Goal: Task Accomplishment & Management: Manage account settings

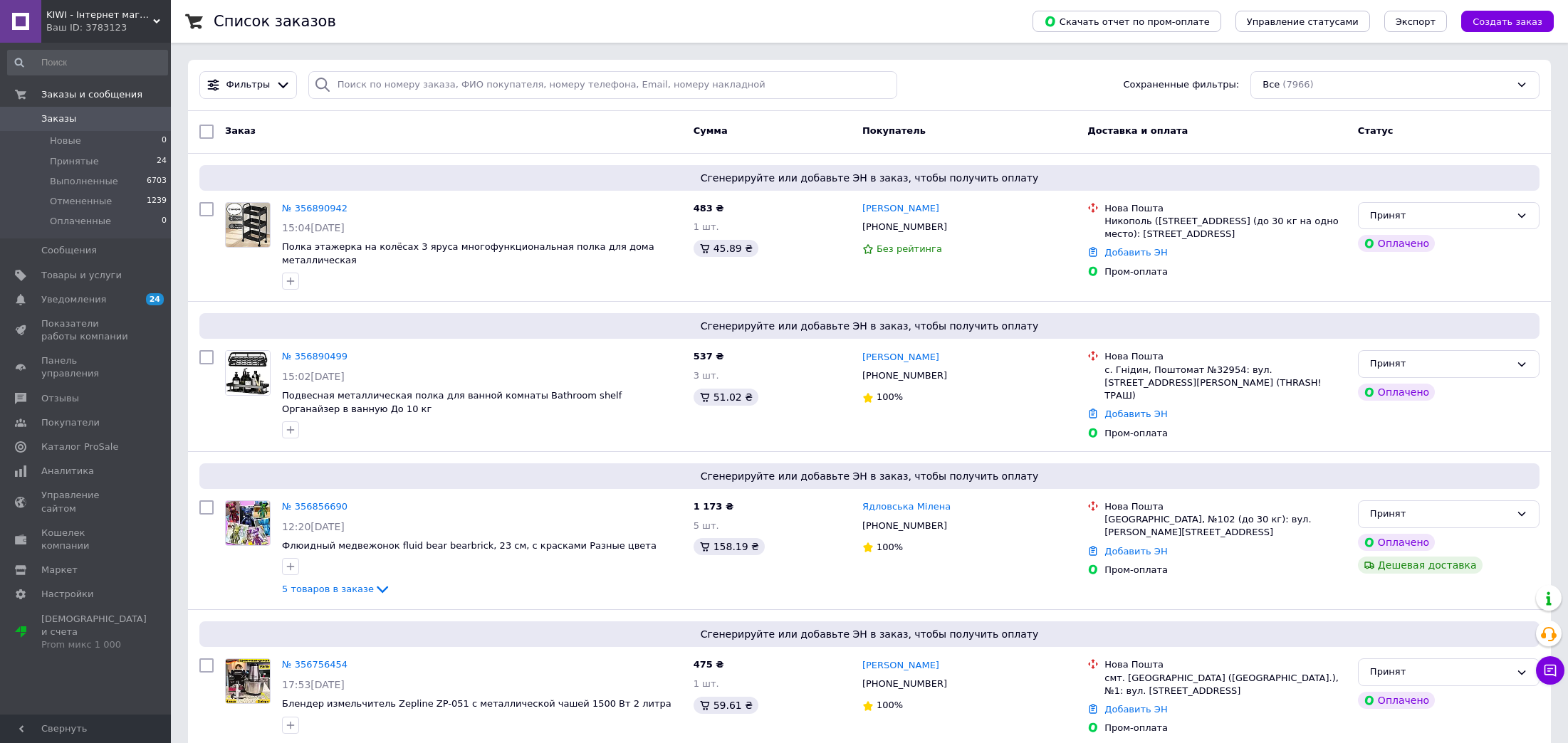
scroll to position [320, 0]
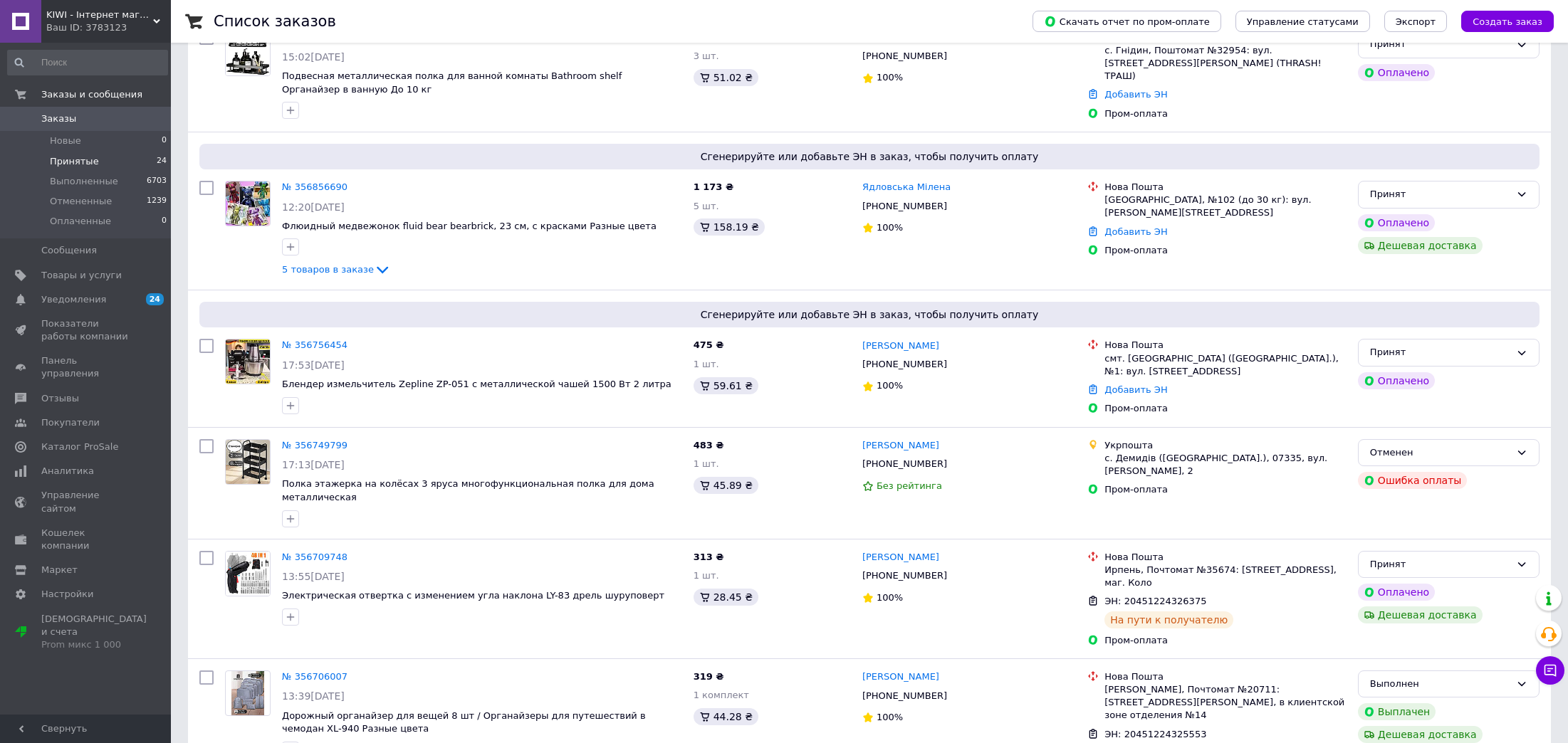
click at [117, 154] on li "Принятые 24" at bounding box center [87, 162] width 175 height 20
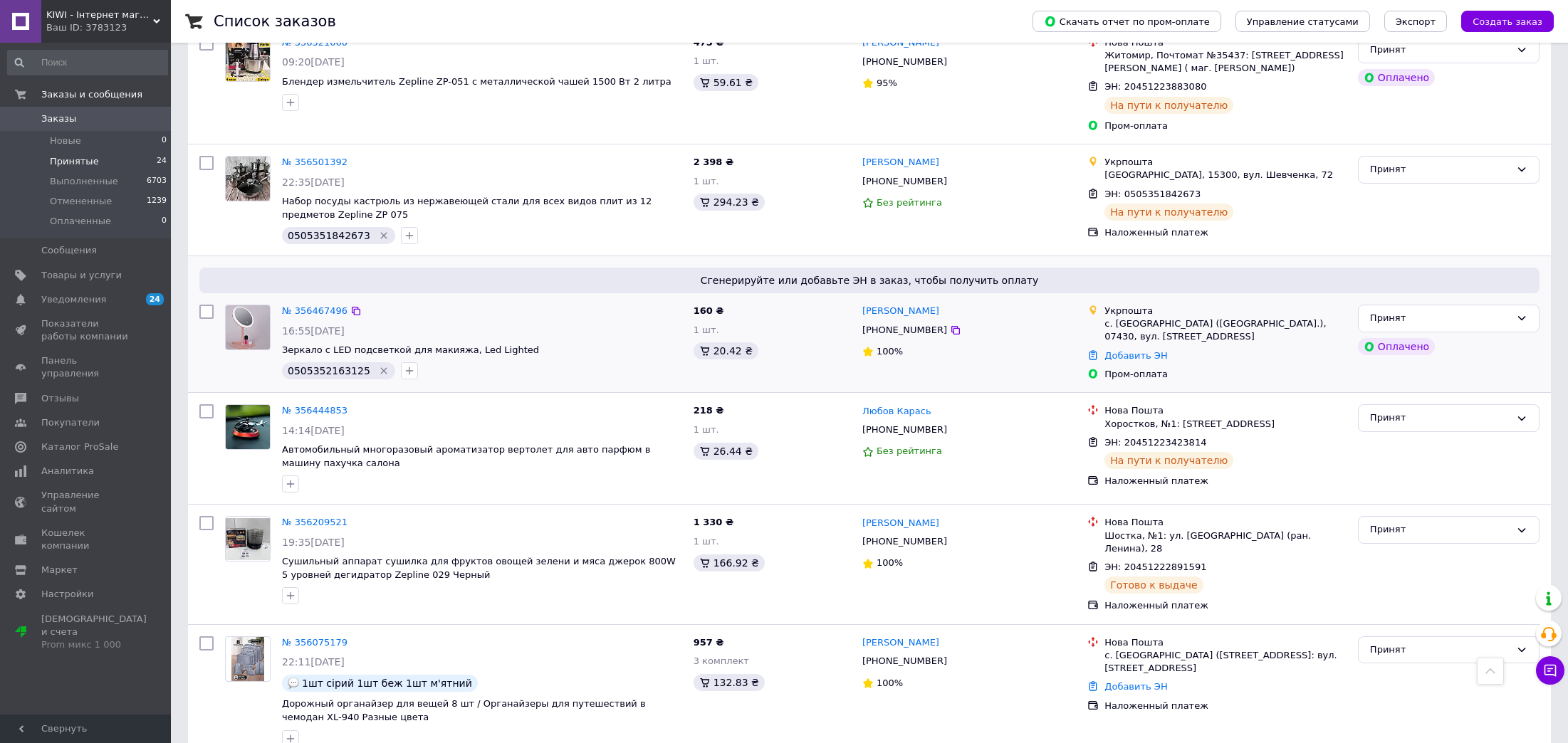
scroll to position [1995, 0]
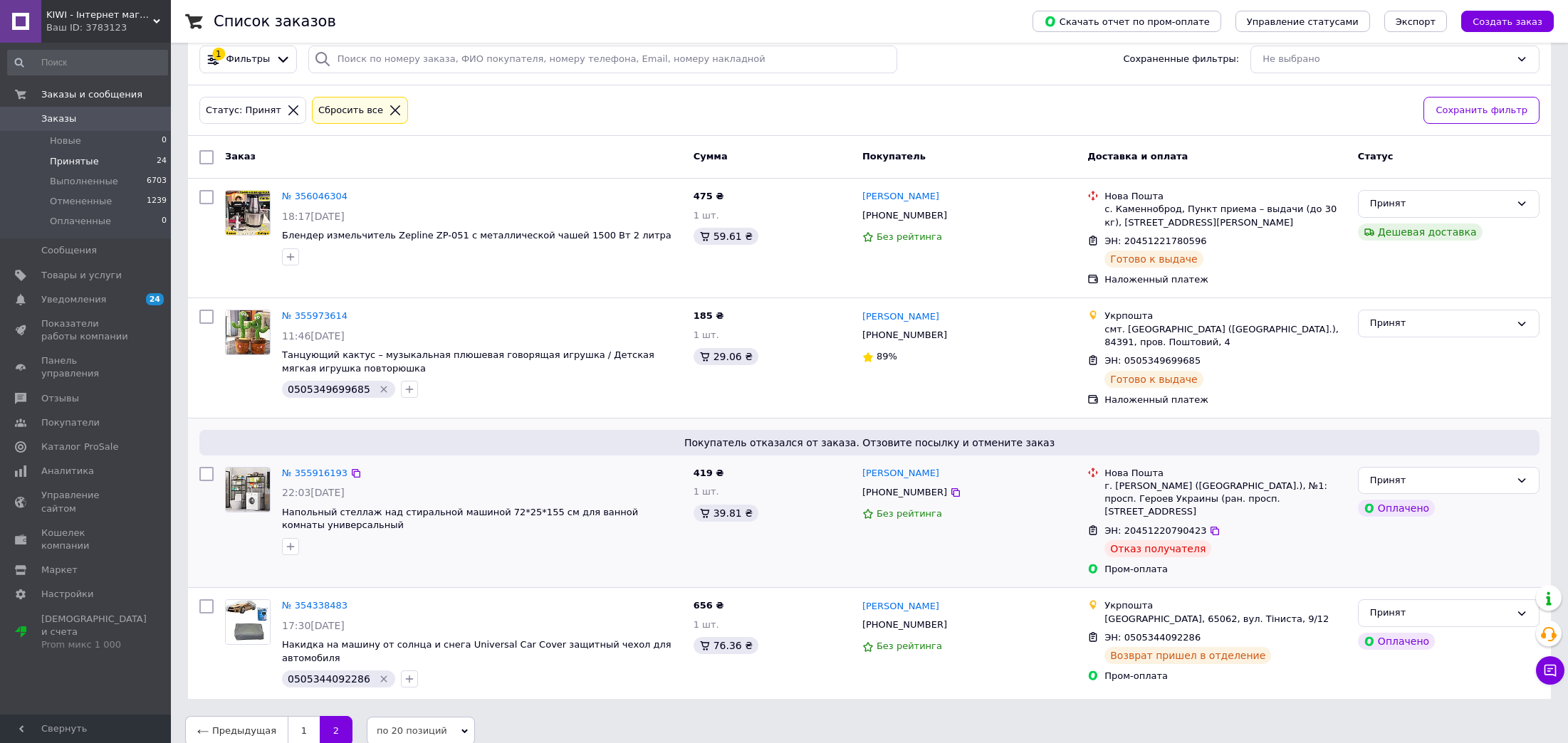
scroll to position [27, 0]
click at [289, 715] on link "1" at bounding box center [304, 729] width 32 height 30
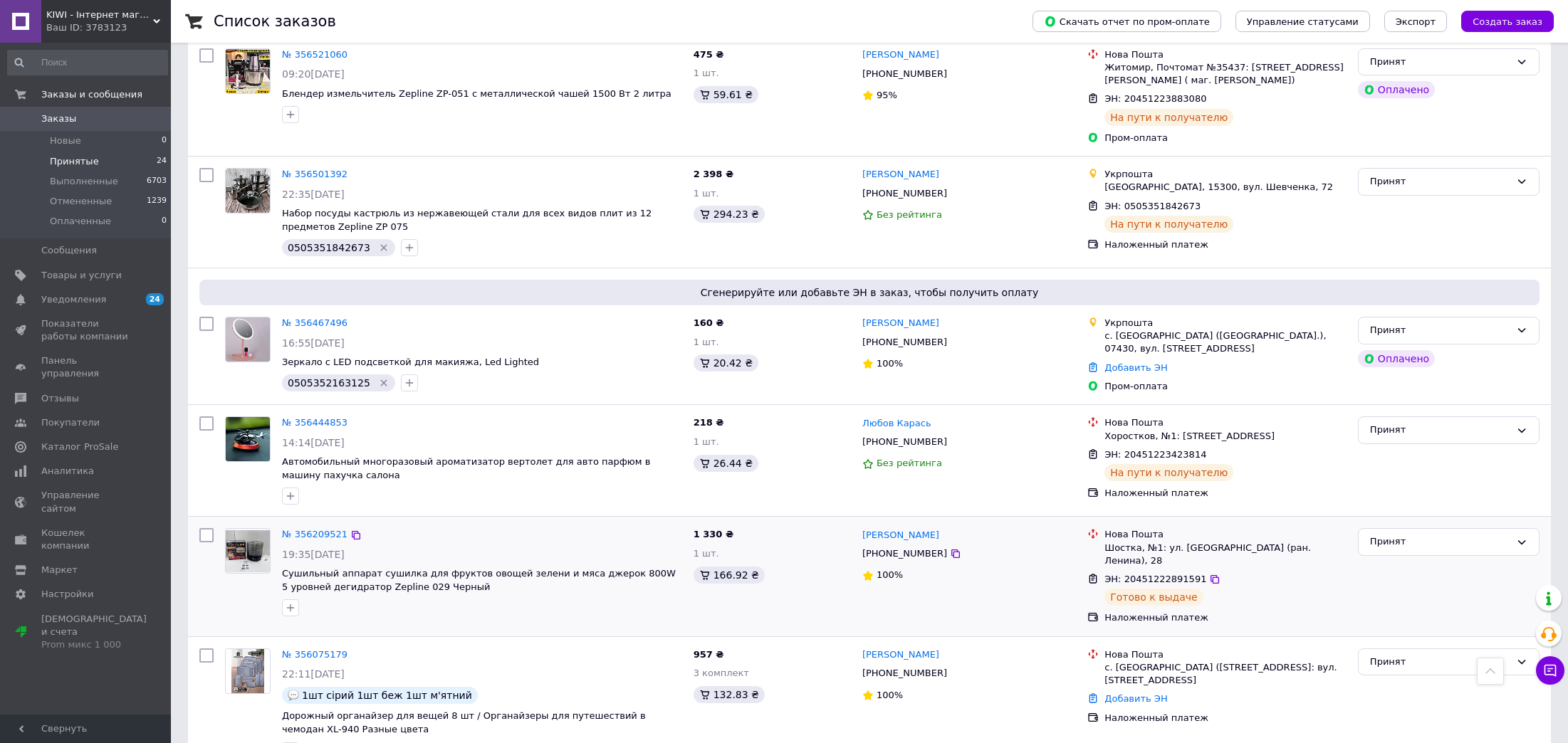
scroll to position [1995, 0]
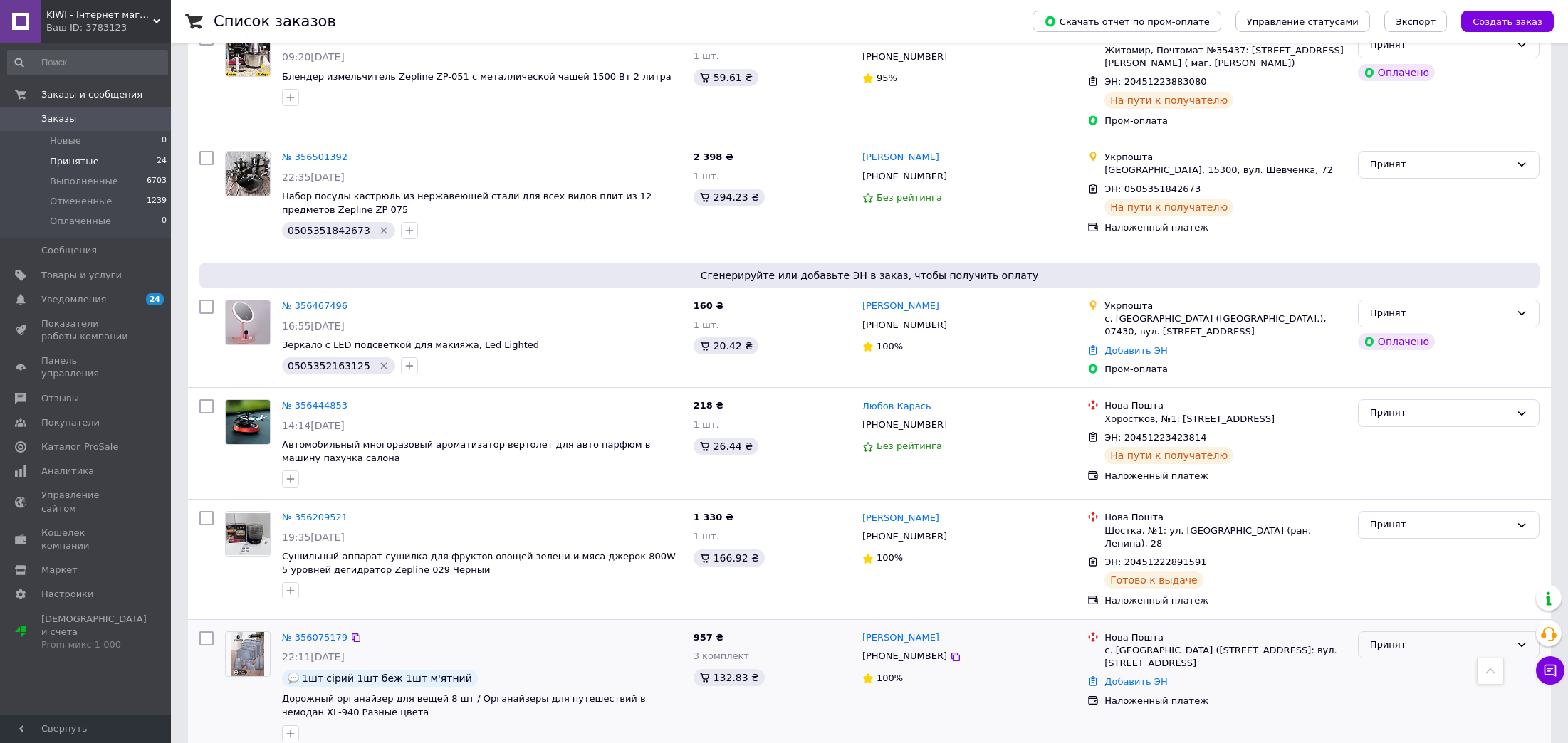
click at [1424, 638] on div "Принят" at bounding box center [1440, 645] width 140 height 15
click at [1404, 661] on li "Выполнен" at bounding box center [1448, 674] width 180 height 26
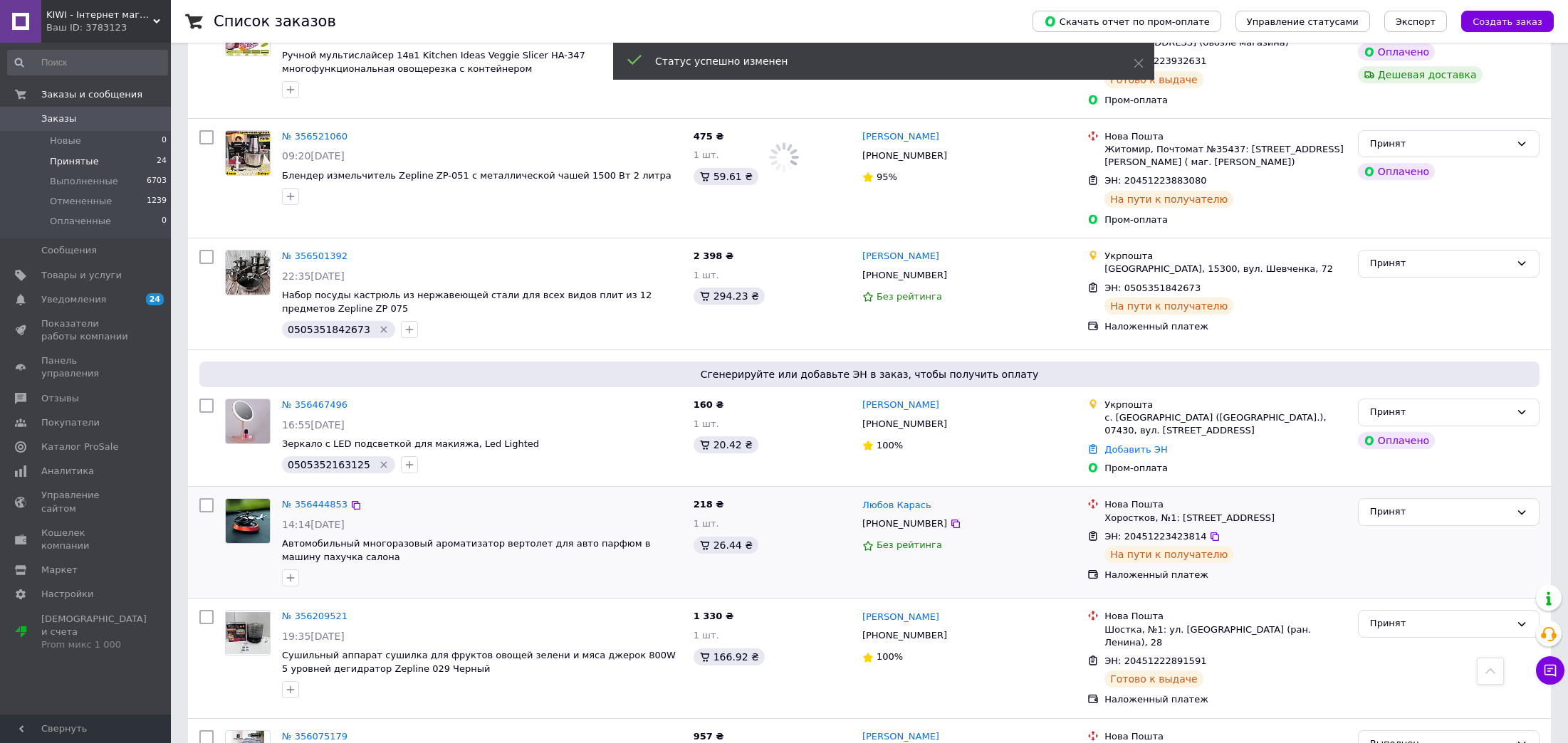
scroll to position [1889, 0]
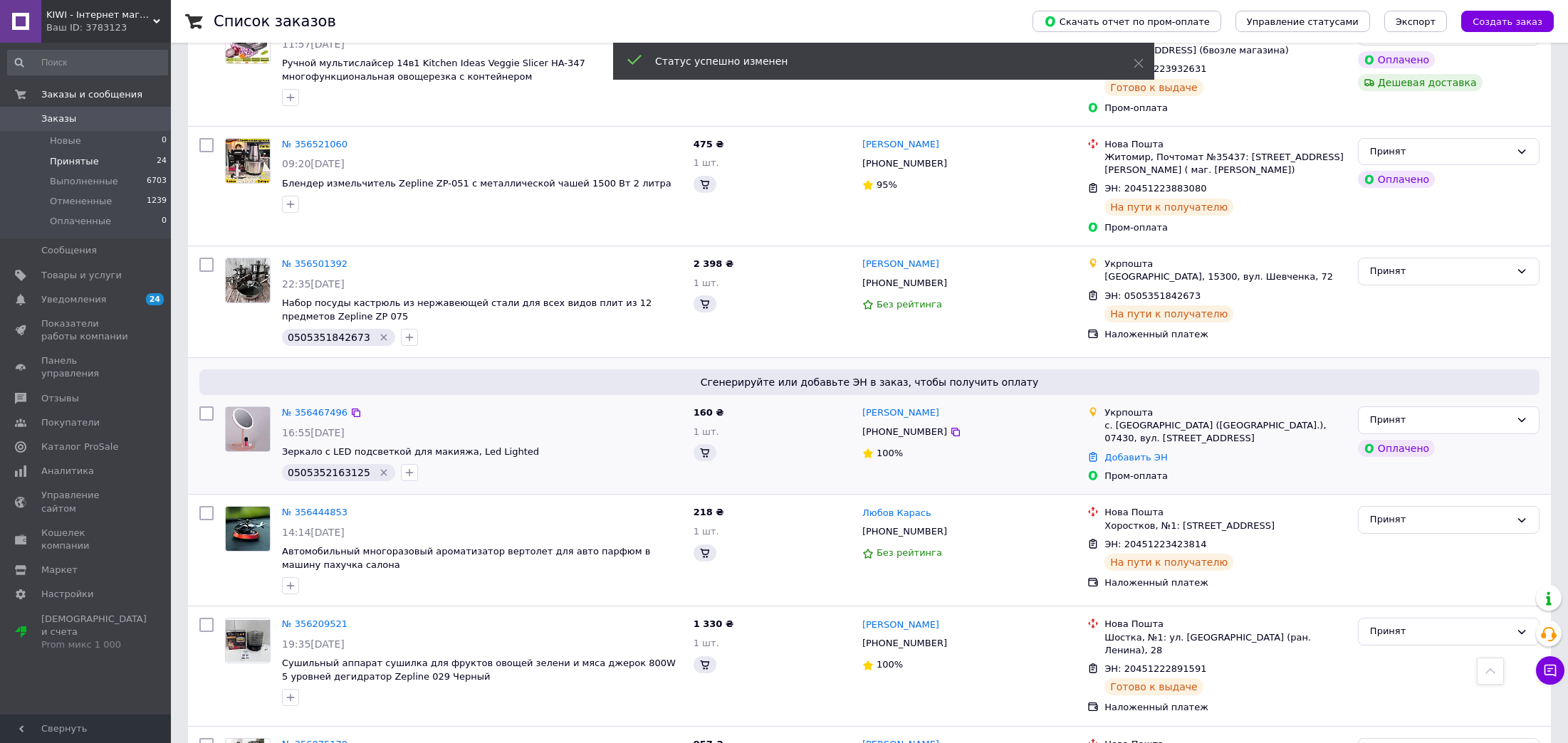
click at [313, 464] on div "0505352163125" at bounding box center [339, 472] width 114 height 17
click at [320, 467] on span "0505352163125" at bounding box center [329, 472] width 83 height 12
copy span "0505352163125"
click at [1131, 452] on link "Добавить ЭН" at bounding box center [1135, 457] width 63 height 11
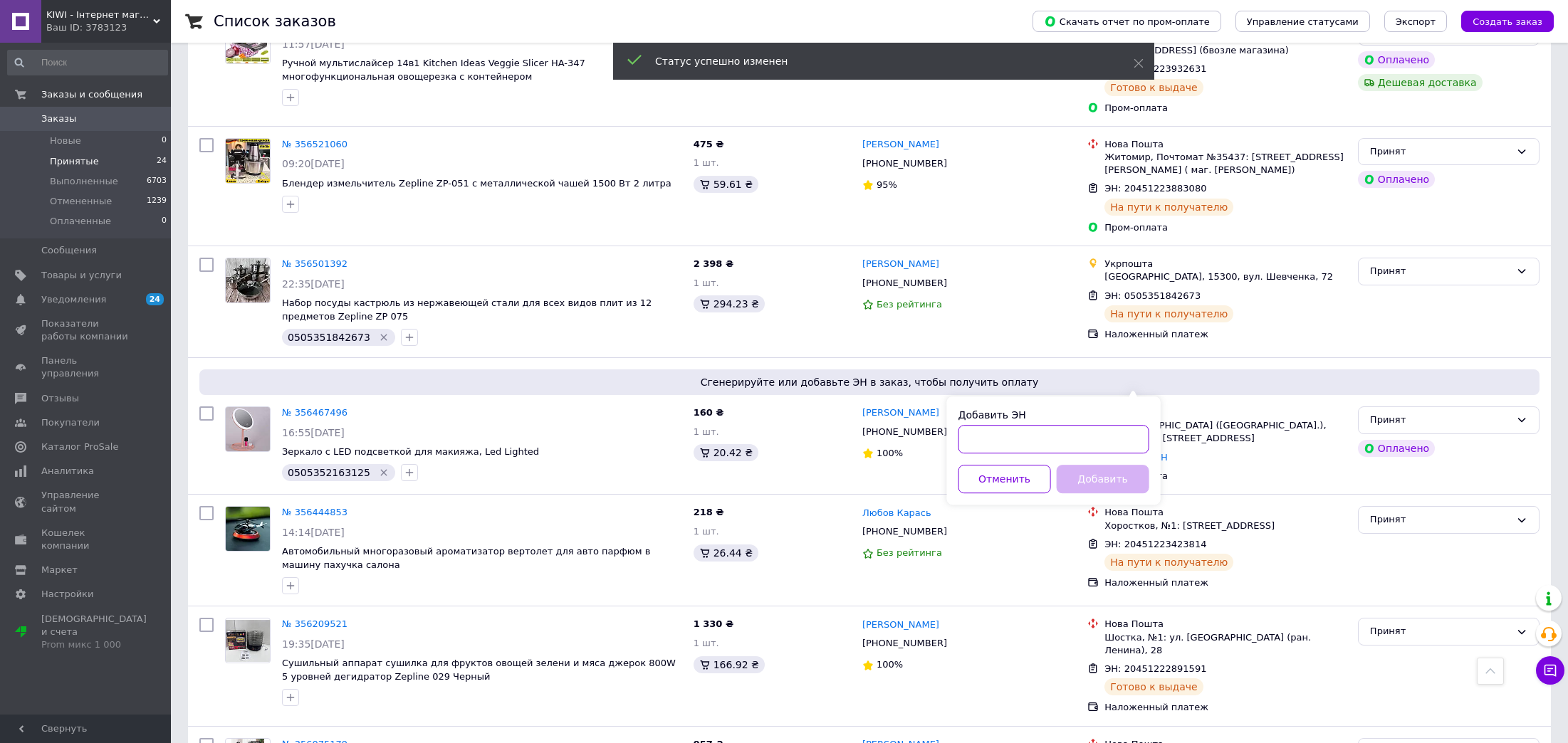
click at [1045, 450] on input "Добавить ЭН" at bounding box center [1053, 439] width 191 height 28
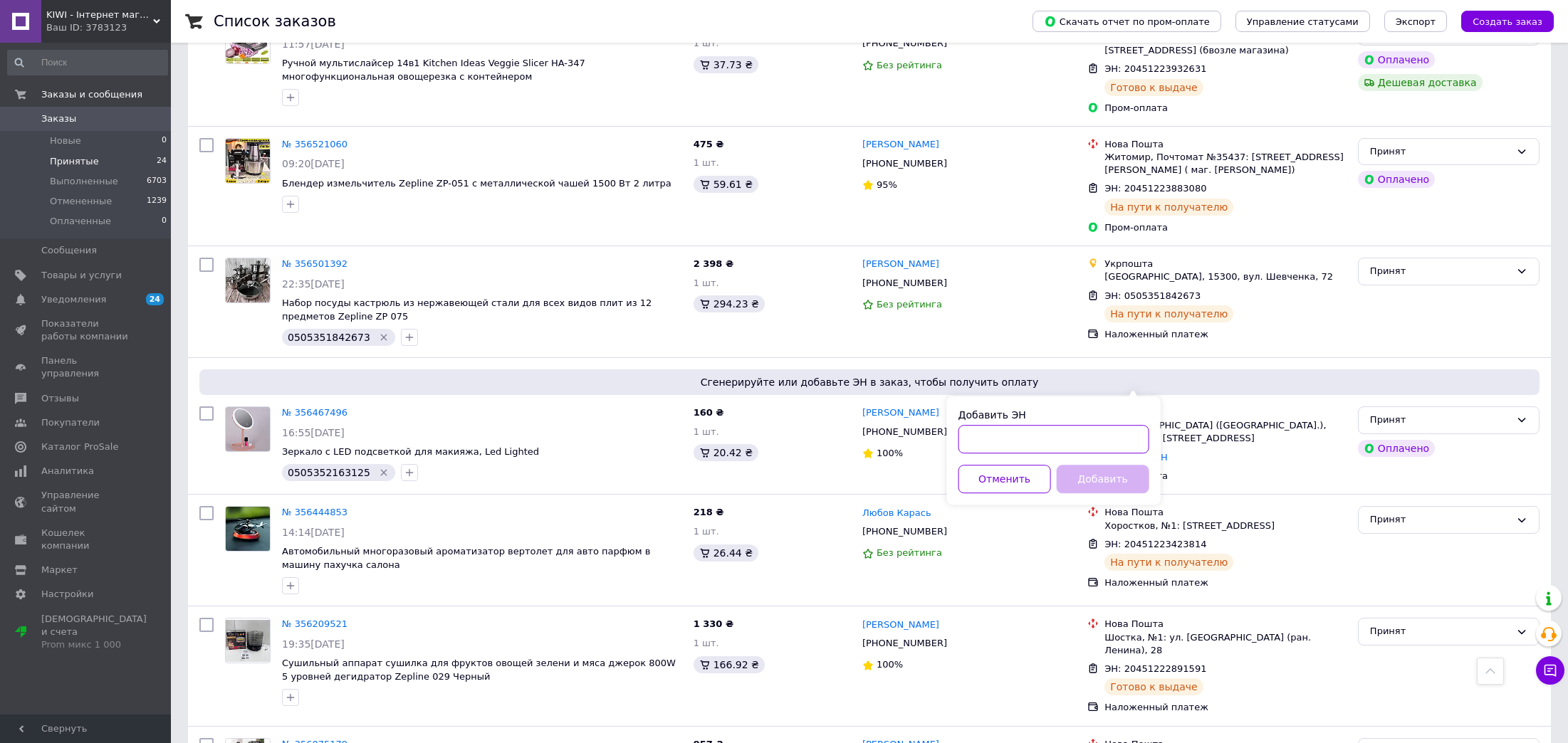
paste input "0505352163125"
type input "0505352163125"
click at [1088, 475] on button "Добавить" at bounding box center [1102, 478] width 93 height 28
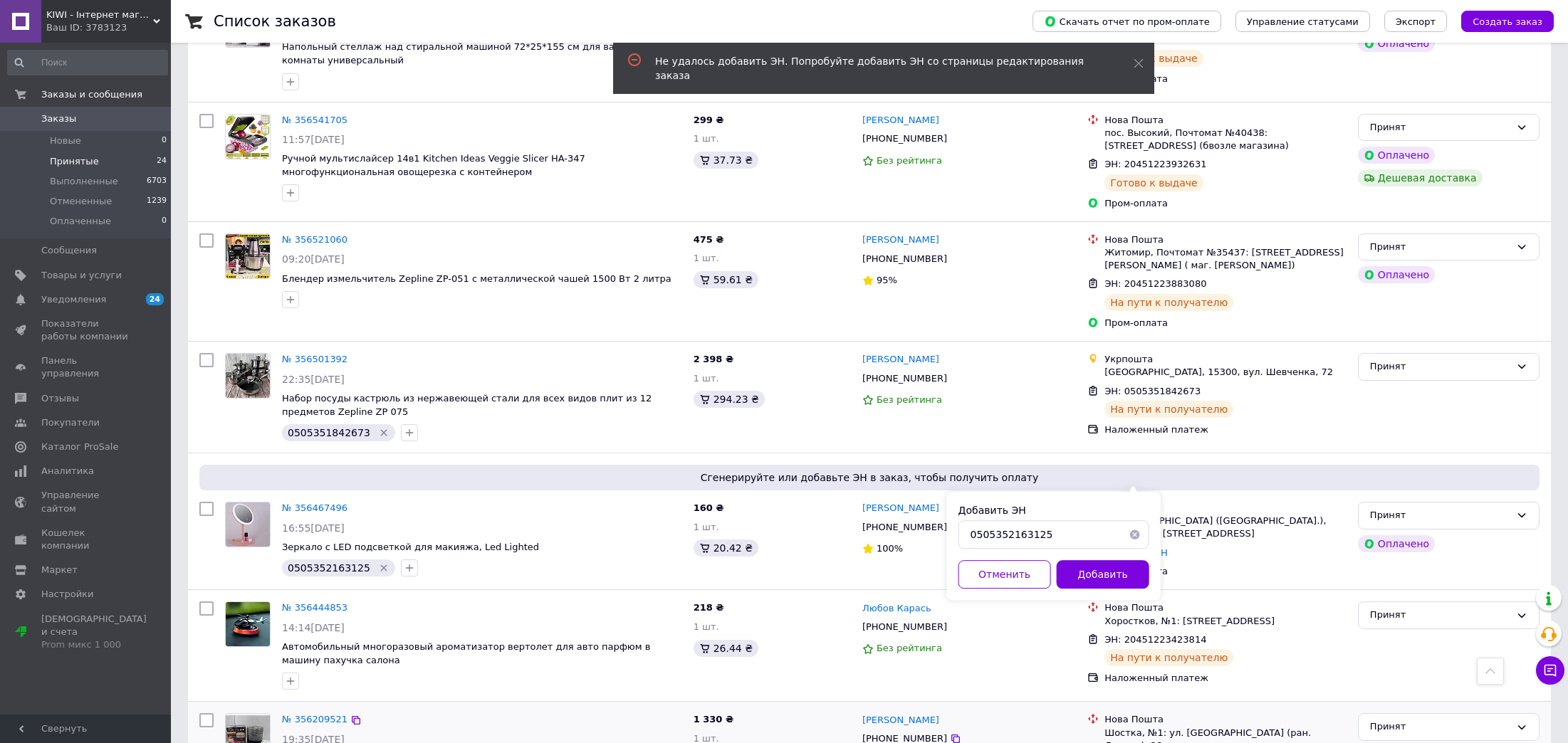
scroll to position [1782, 0]
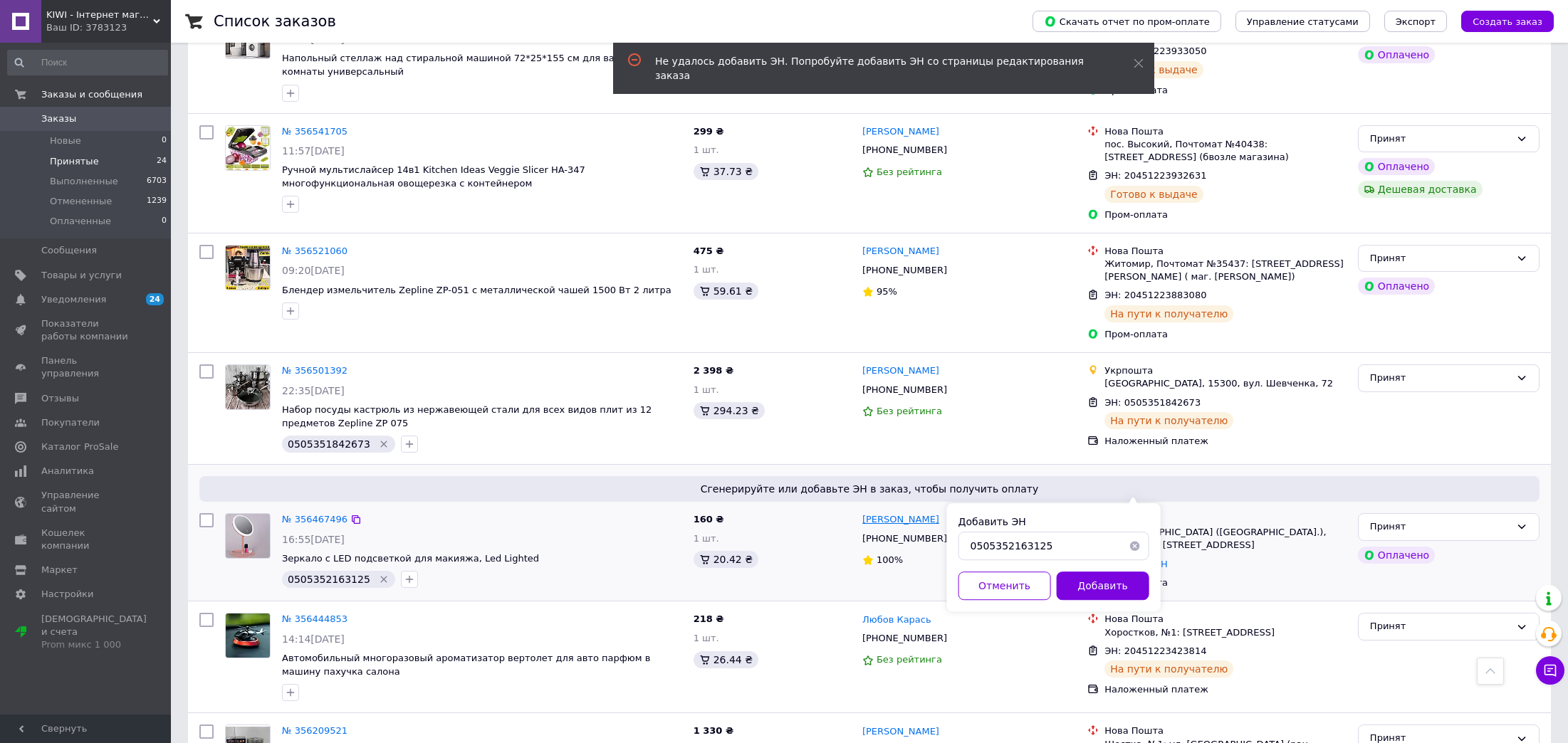
drag, startPoint x: 928, startPoint y: 460, endPoint x: 888, endPoint y: 459, distance: 40.0
click at [888, 511] on div "[PERSON_NAME]" at bounding box center [969, 519] width 216 height 16
copy link "[PERSON_NAME]"
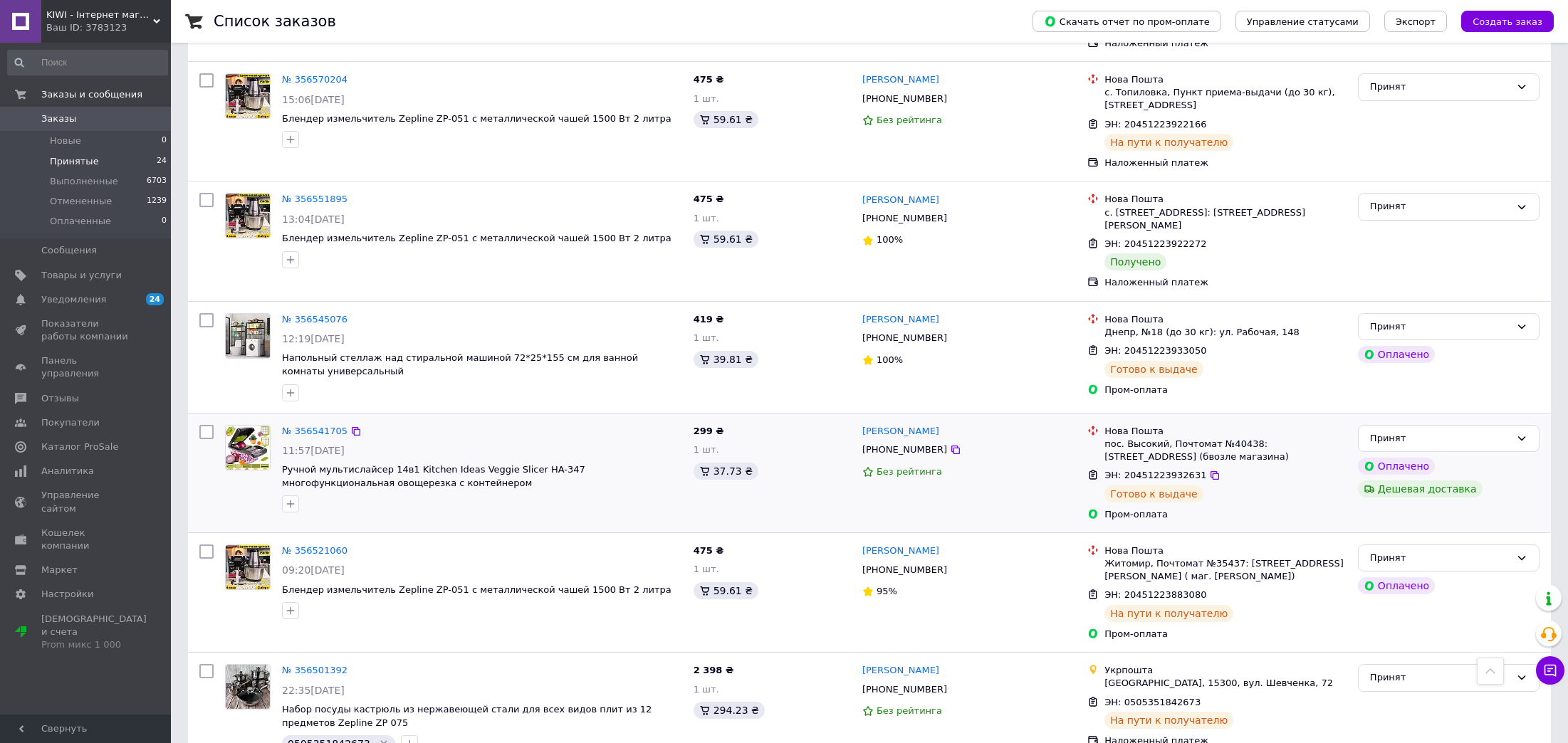
scroll to position [1461, 0]
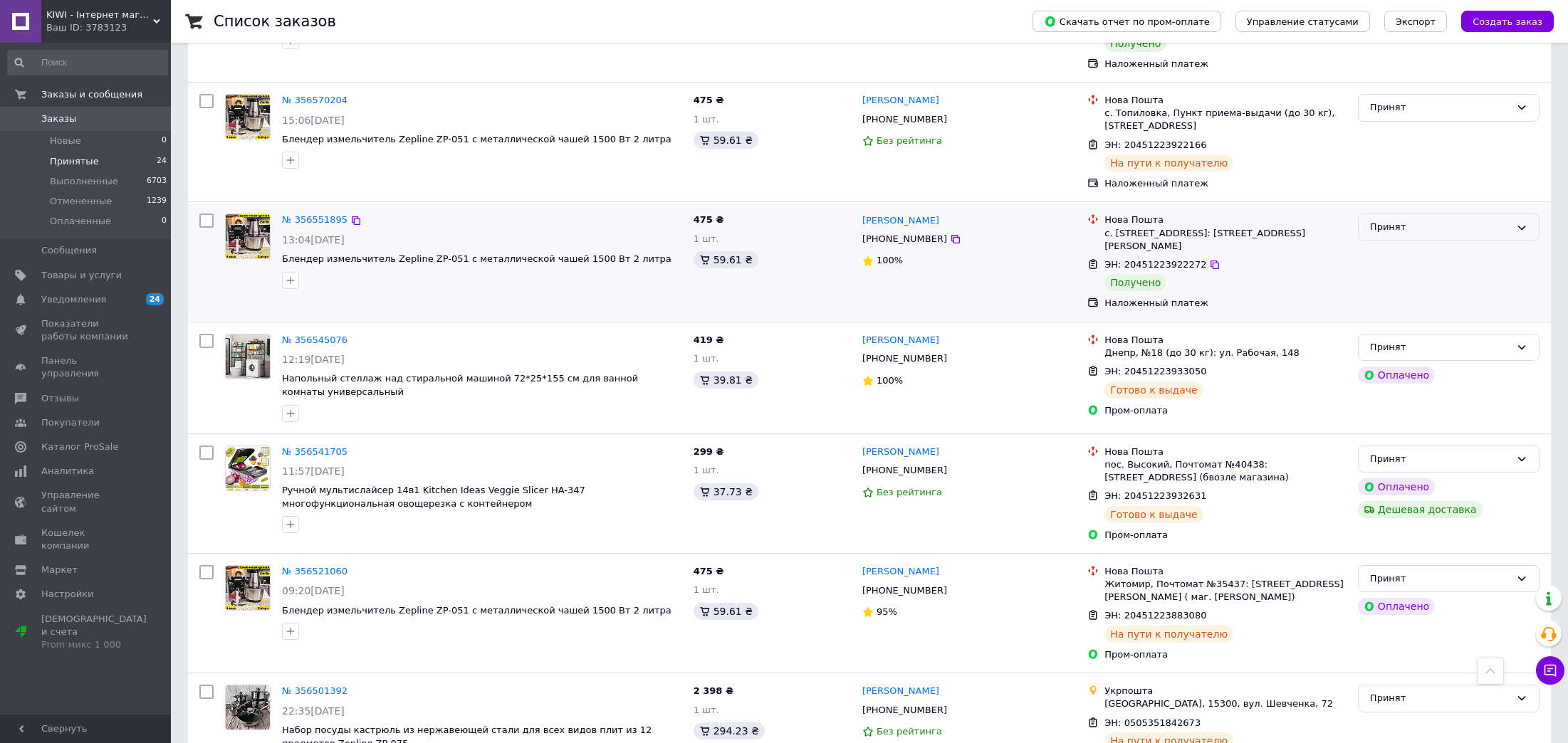
click at [1405, 220] on div "Принят" at bounding box center [1440, 227] width 140 height 15
click at [1401, 244] on li "Выполнен" at bounding box center [1448, 257] width 180 height 26
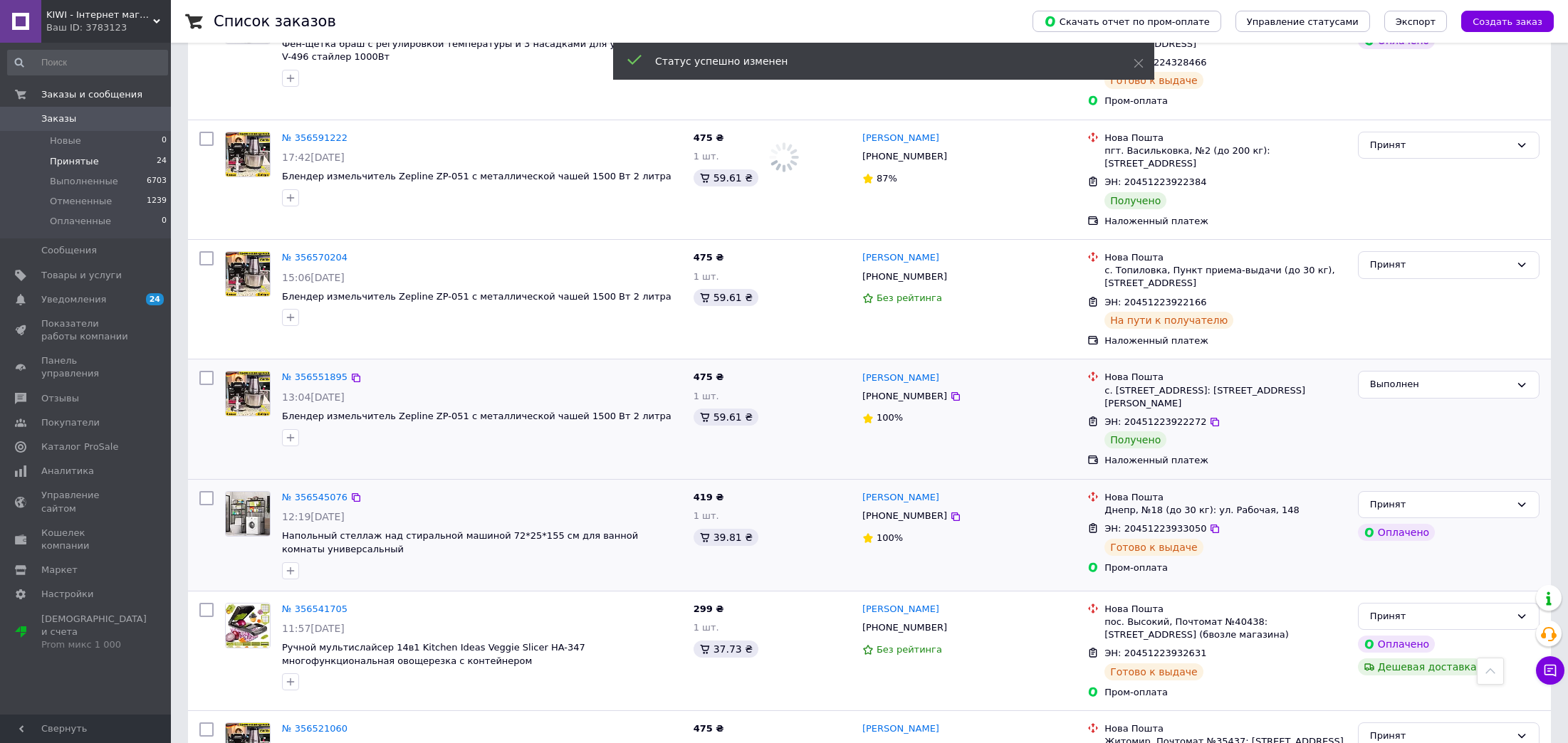
scroll to position [1142, 0]
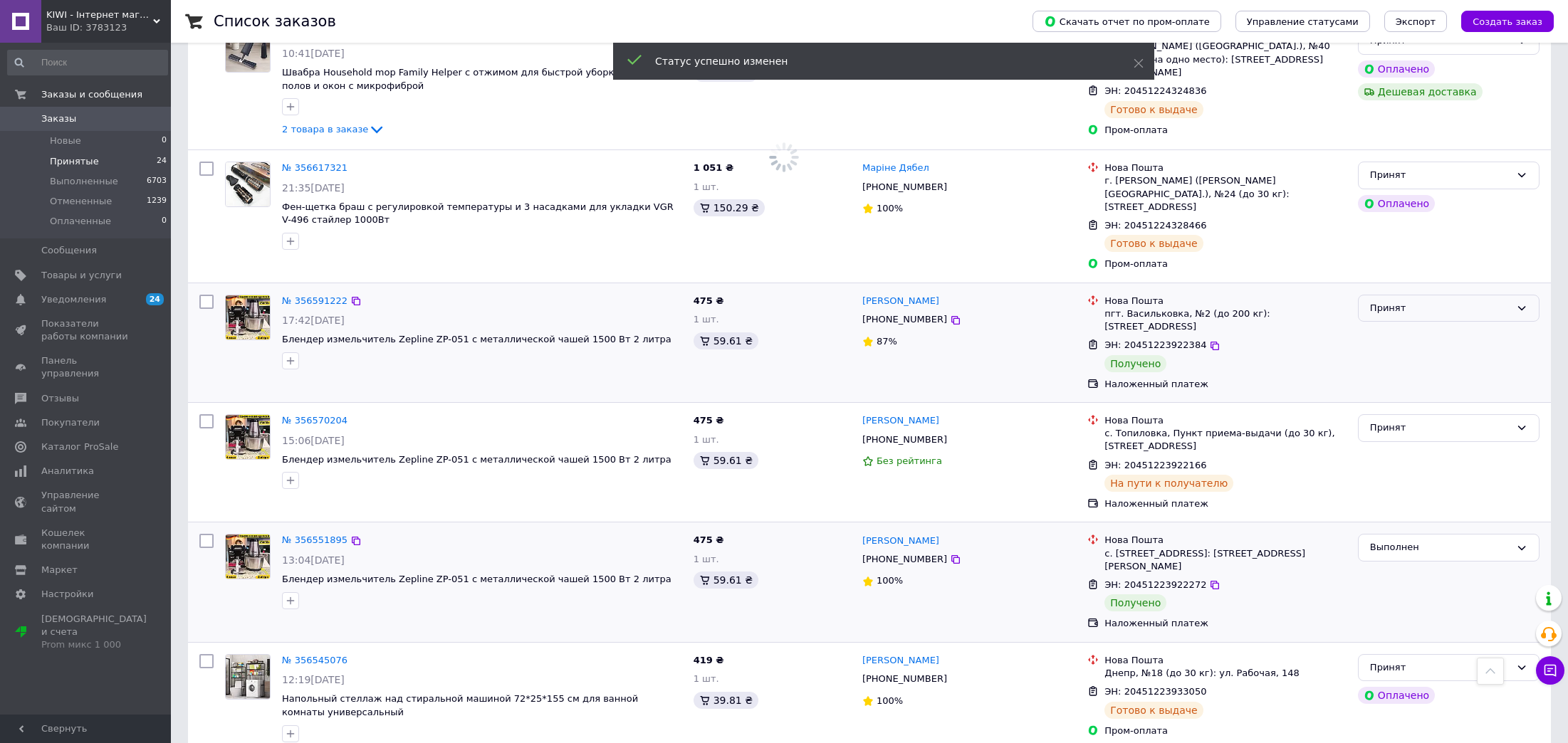
click at [1370, 301] on div "Принят" at bounding box center [1440, 308] width 140 height 15
click at [1381, 324] on li "Выполнен" at bounding box center [1448, 337] width 180 height 26
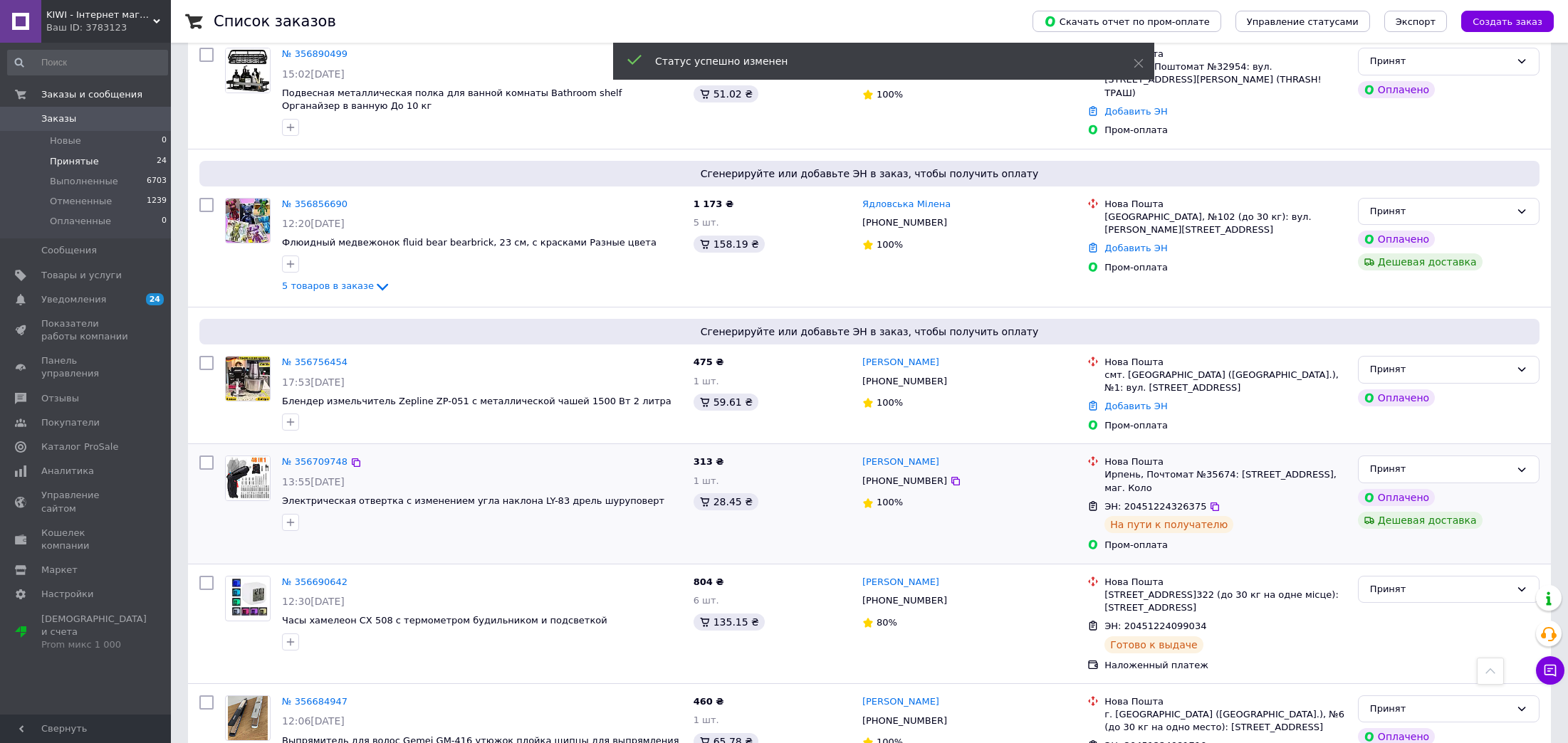
scroll to position [288, 0]
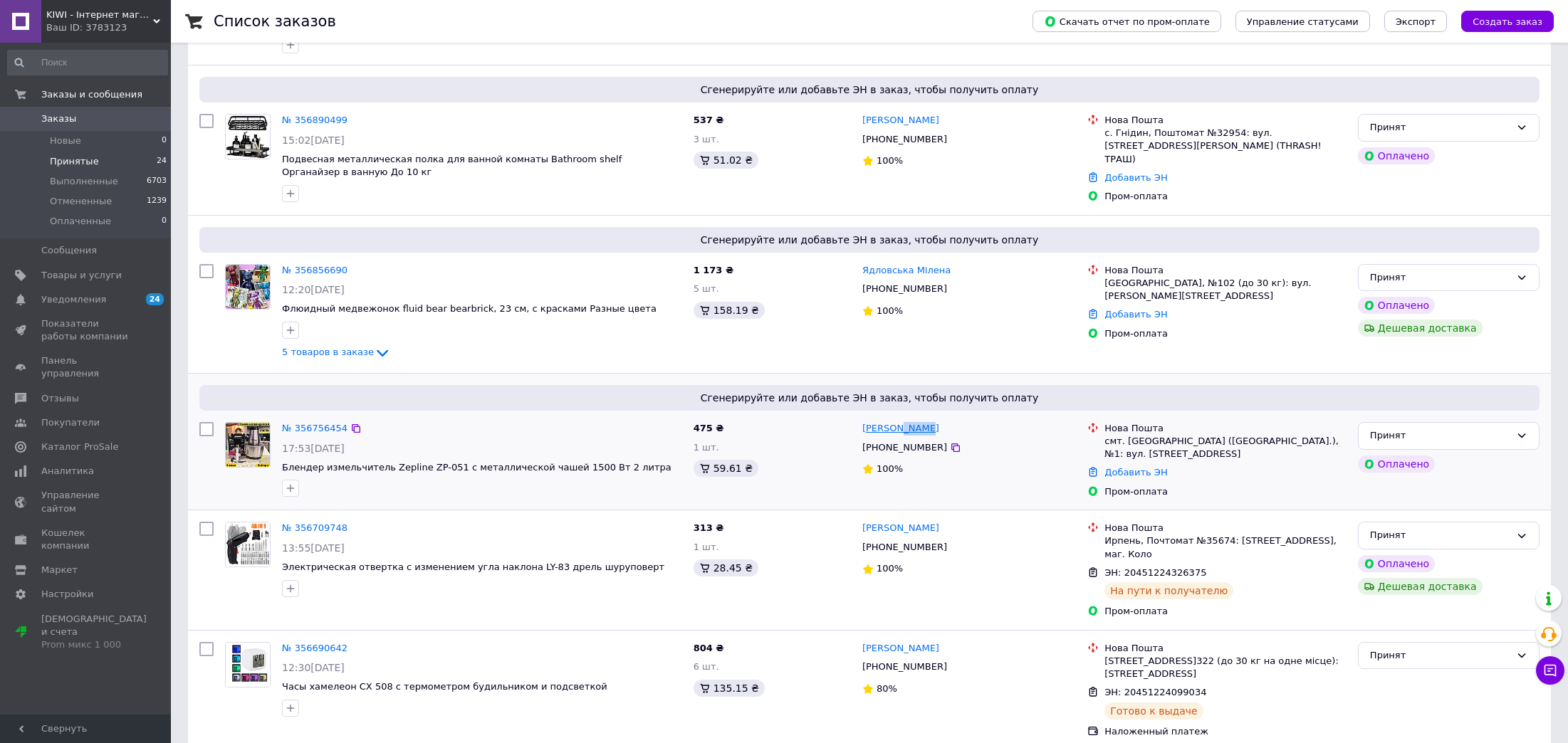
drag, startPoint x: 928, startPoint y: 415, endPoint x: 894, endPoint y: 415, distance: 34.0
click at [894, 420] on div "[PERSON_NAME]" at bounding box center [969, 428] width 216 height 16
copy link "Дереш"
click at [1147, 467] on link "Добавить ЭН" at bounding box center [1135, 472] width 63 height 11
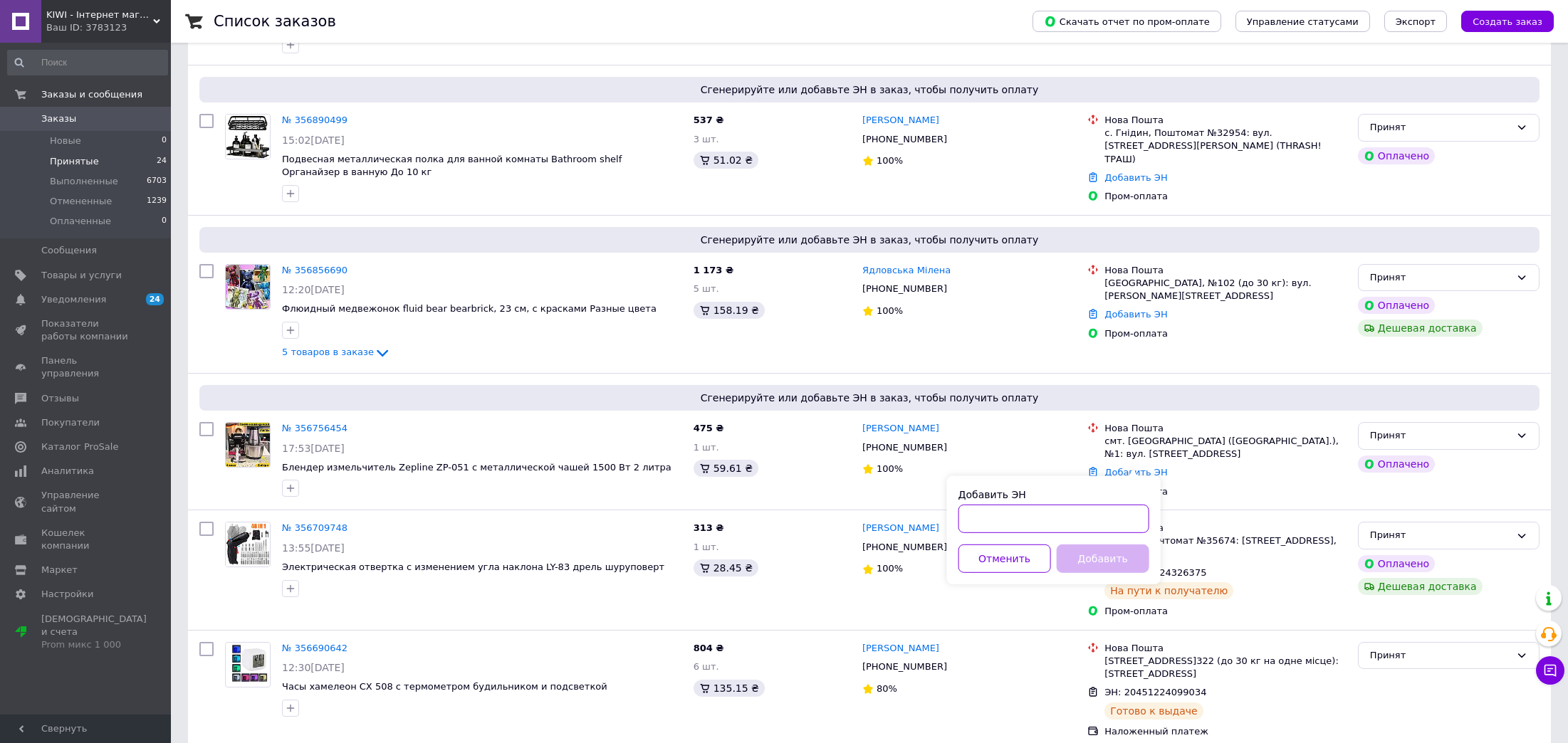
click at [1076, 515] on input "Добавить ЭН" at bounding box center [1053, 518] width 191 height 28
paste input "20451225165849"
type input "20451225165849"
click at [1091, 556] on button "Добавить" at bounding box center [1102, 558] width 93 height 28
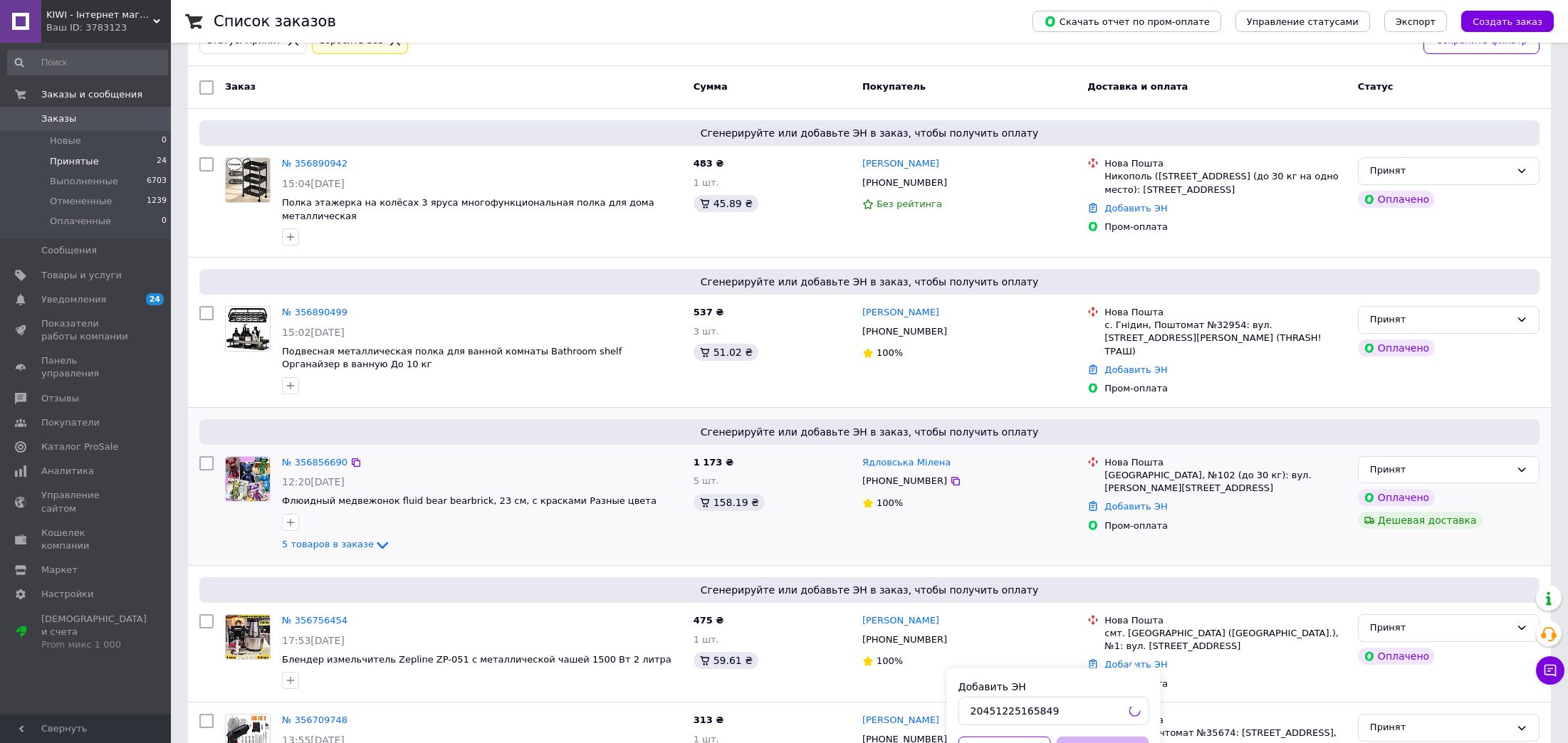
scroll to position [74, 0]
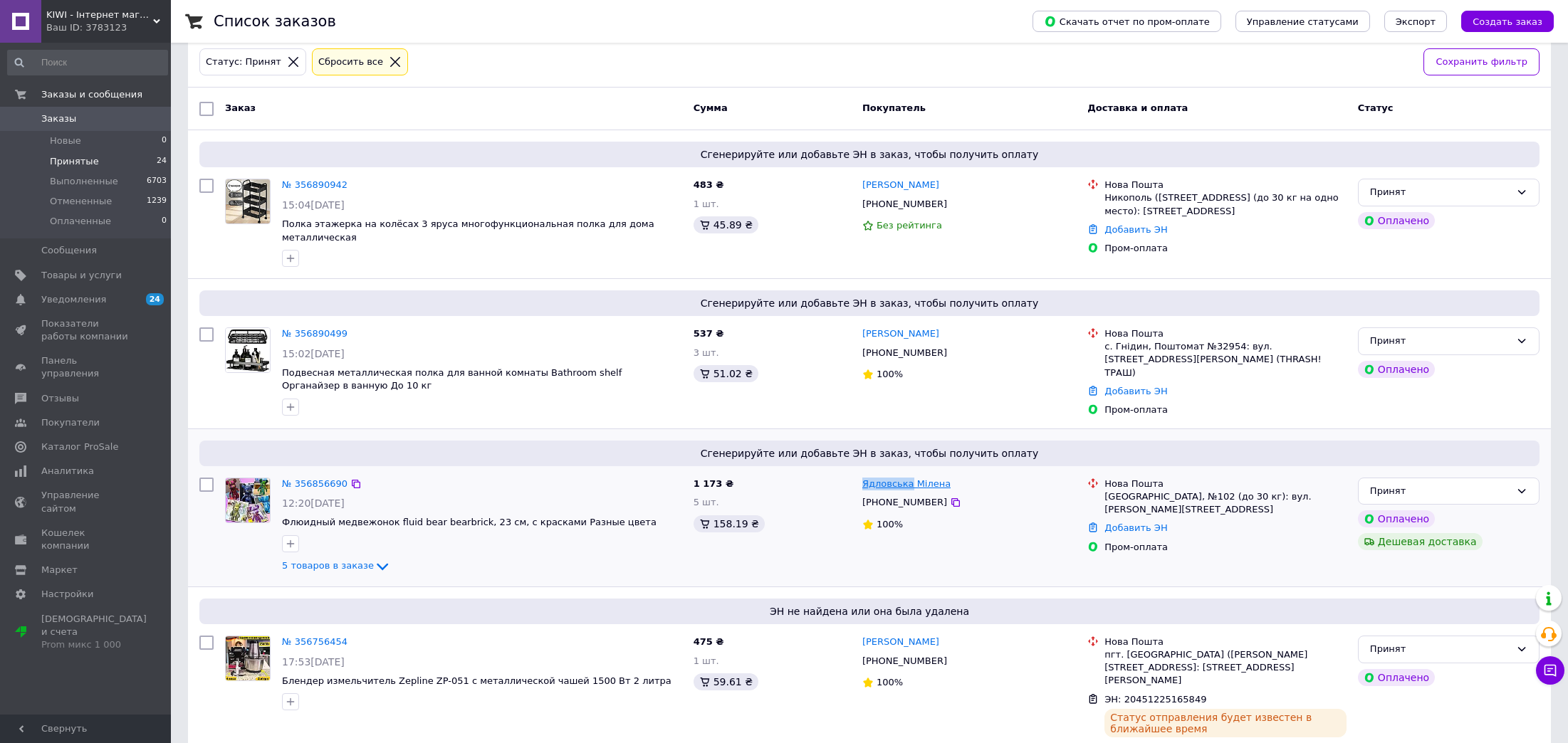
drag, startPoint x: 858, startPoint y: 470, endPoint x: 905, endPoint y: 470, distance: 47.0
click at [905, 472] on div "Ядловська Мілена [PHONE_NUMBER] 100%" at bounding box center [968, 526] width 225 height 109
copy link "Ядловська"
click at [1148, 522] on link "Добавить ЭН" at bounding box center [1135, 528] width 63 height 11
click at [1061, 557] on input "Добавить ЭН" at bounding box center [1053, 561] width 191 height 28
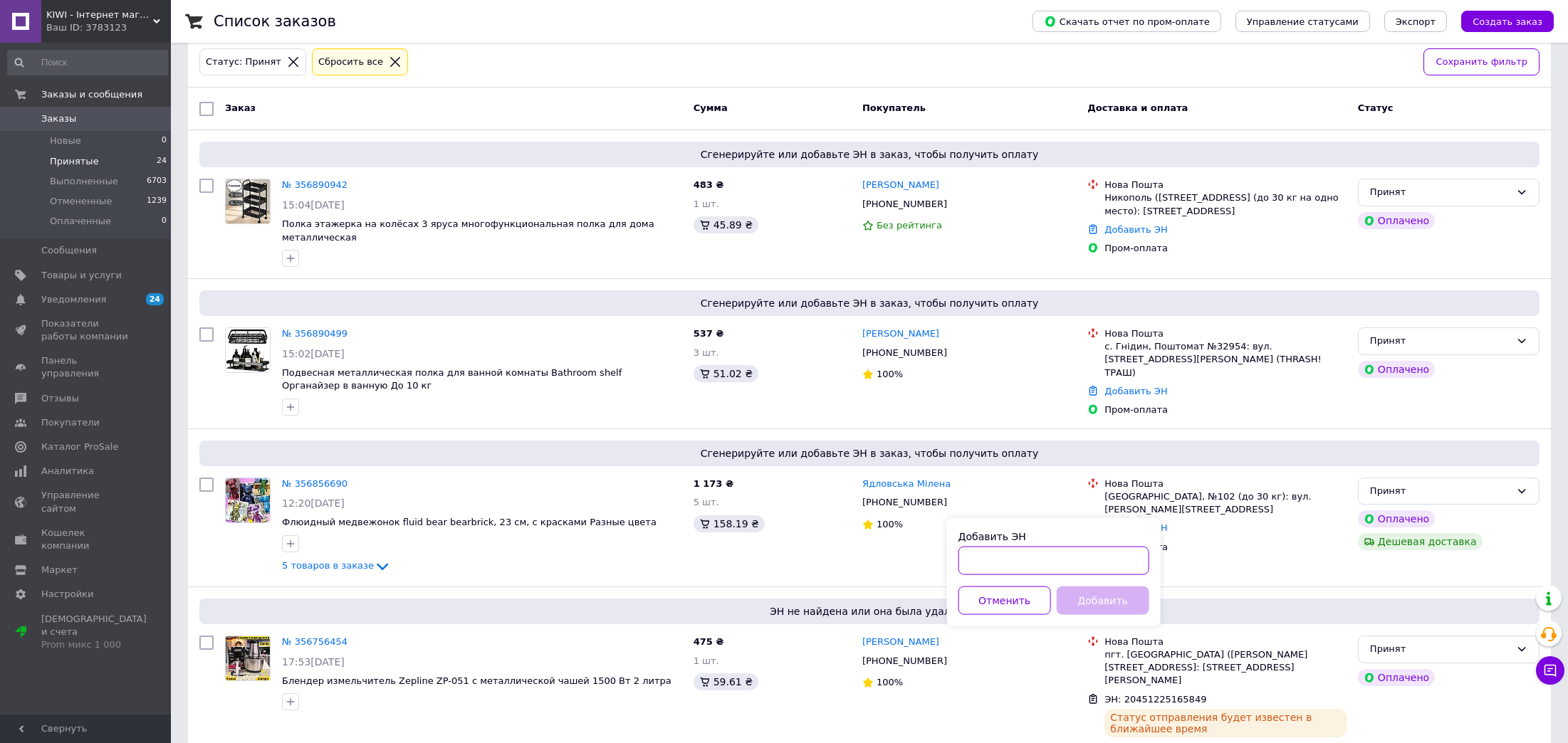
paste input "20451225166347"
type input "20451225166347"
click at [1096, 617] on div "Добавить ЭН 20451225166347 Отменить Добавить" at bounding box center [1053, 572] width 213 height 108
click at [1098, 603] on button "Добавить" at bounding box center [1102, 600] width 93 height 28
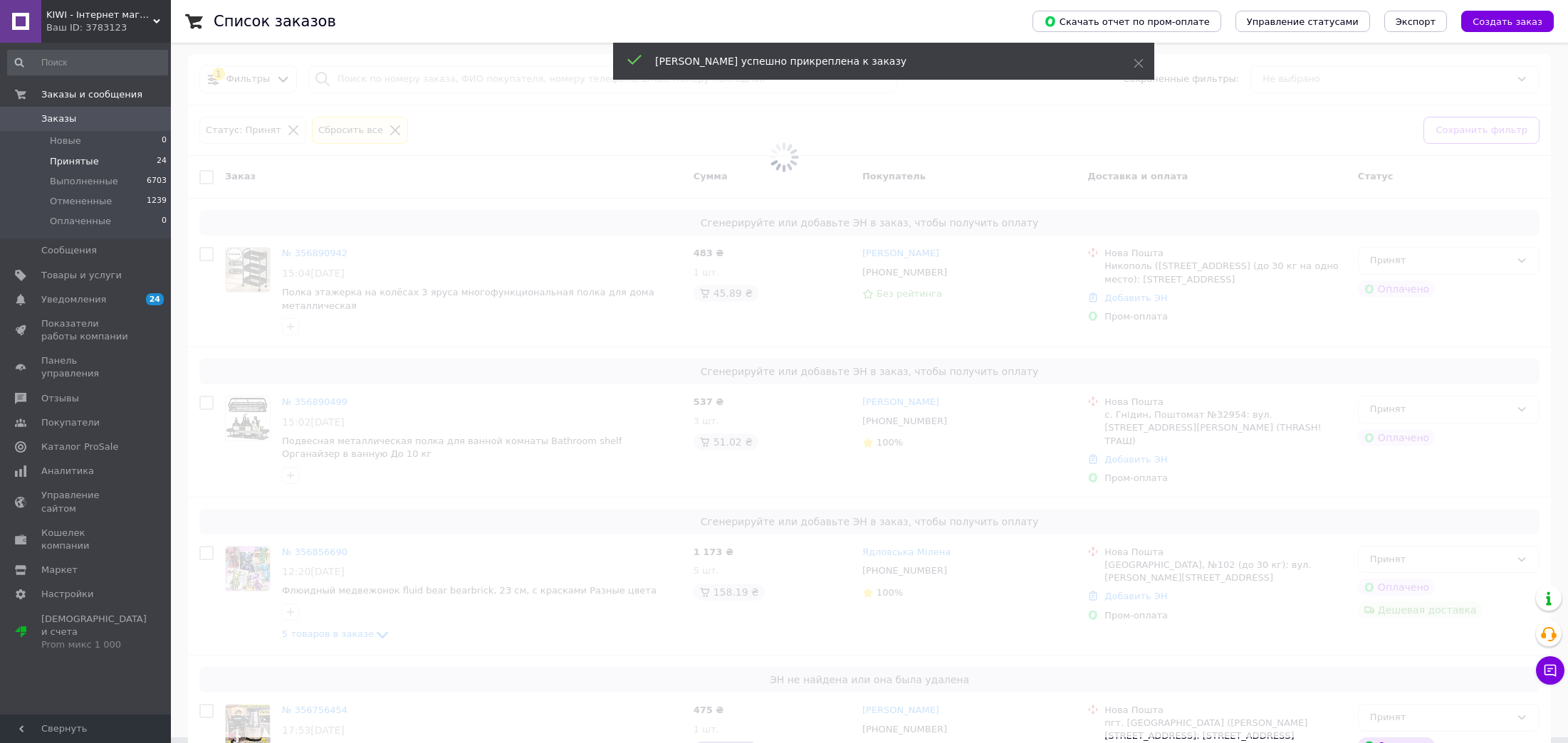
scroll to position [0, 0]
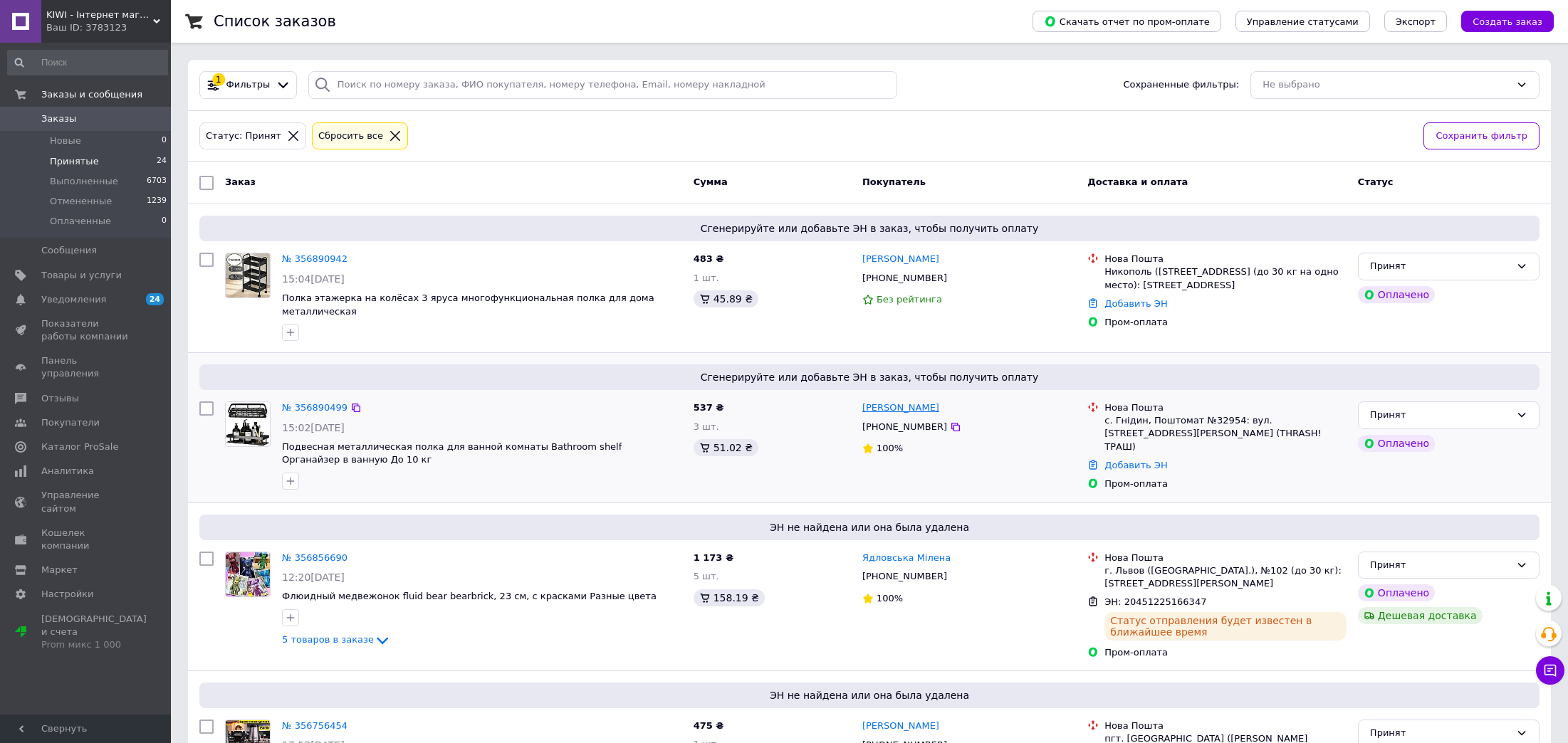
drag, startPoint x: 934, startPoint y: 402, endPoint x: 896, endPoint y: 401, distance: 38.0
click at [896, 401] on div "[PERSON_NAME]" at bounding box center [969, 408] width 216 height 16
copy link "[PERSON_NAME]"
click at [1124, 460] on link "Добавить ЭН" at bounding box center [1135, 465] width 63 height 11
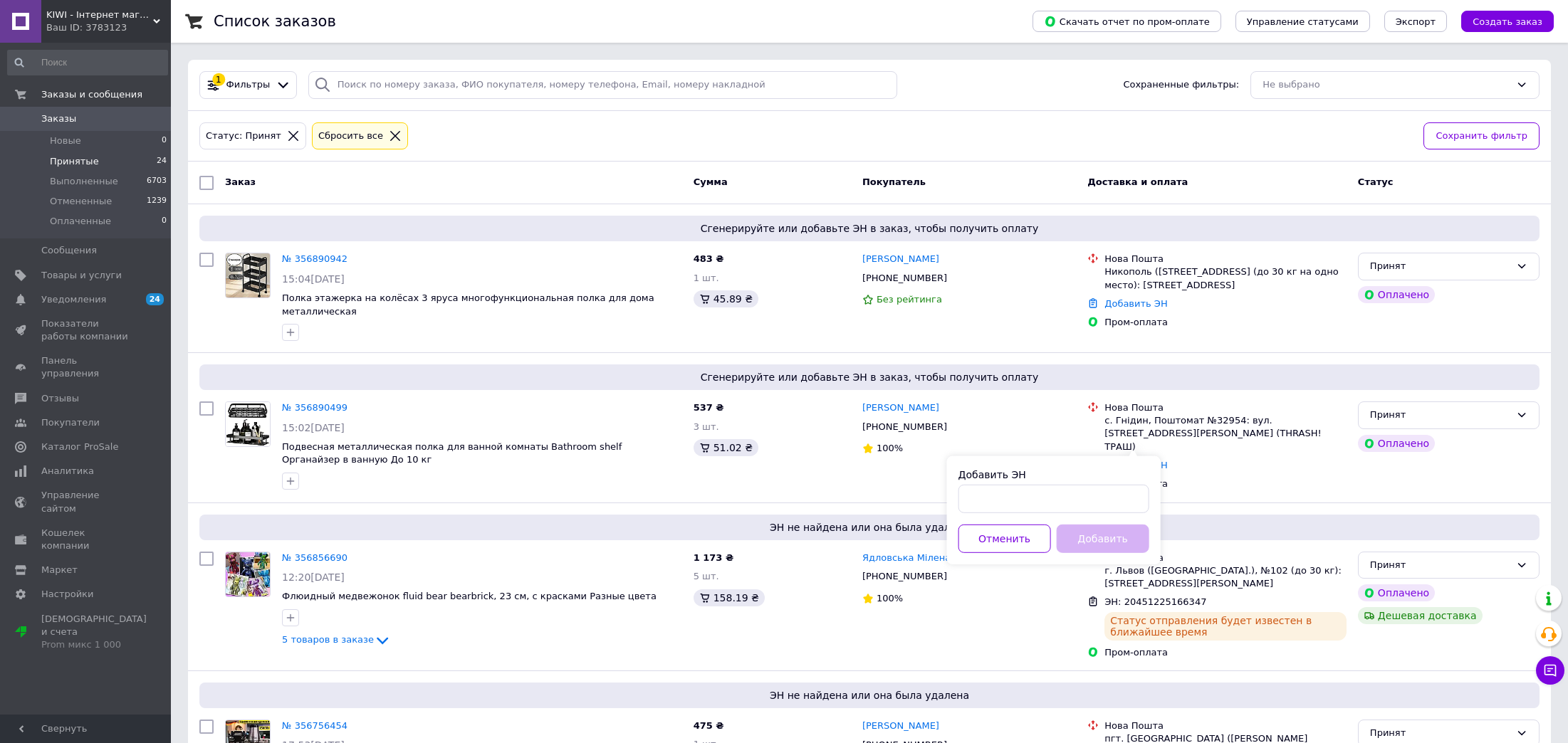
click at [1029, 517] on div "Добавить ЭН Отменить Добавить" at bounding box center [1053, 510] width 213 height 108
click at [1038, 508] on input "Добавить ЭН" at bounding box center [1053, 498] width 191 height 28
paste input "20451225170175"
type input "20451225170175"
click at [1089, 544] on button "Добавить" at bounding box center [1102, 538] width 93 height 28
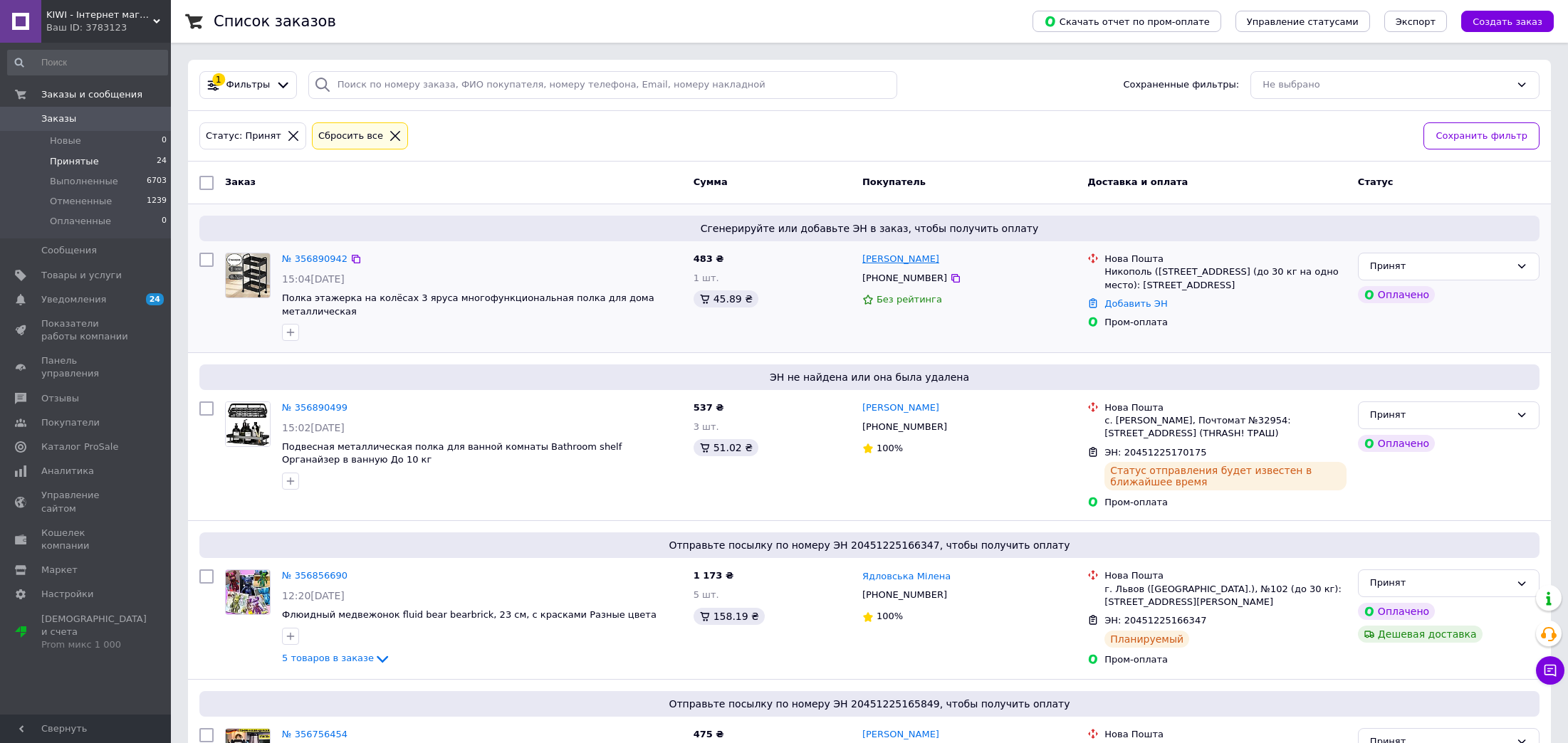
drag, startPoint x: 957, startPoint y: 261, endPoint x: 909, endPoint y: 261, distance: 48.0
click at [909, 261] on div "[PERSON_NAME]" at bounding box center [969, 259] width 216 height 16
copy link "[PERSON_NAME]"
click at [1118, 309] on link "Добавить ЭН" at bounding box center [1135, 304] width 63 height 11
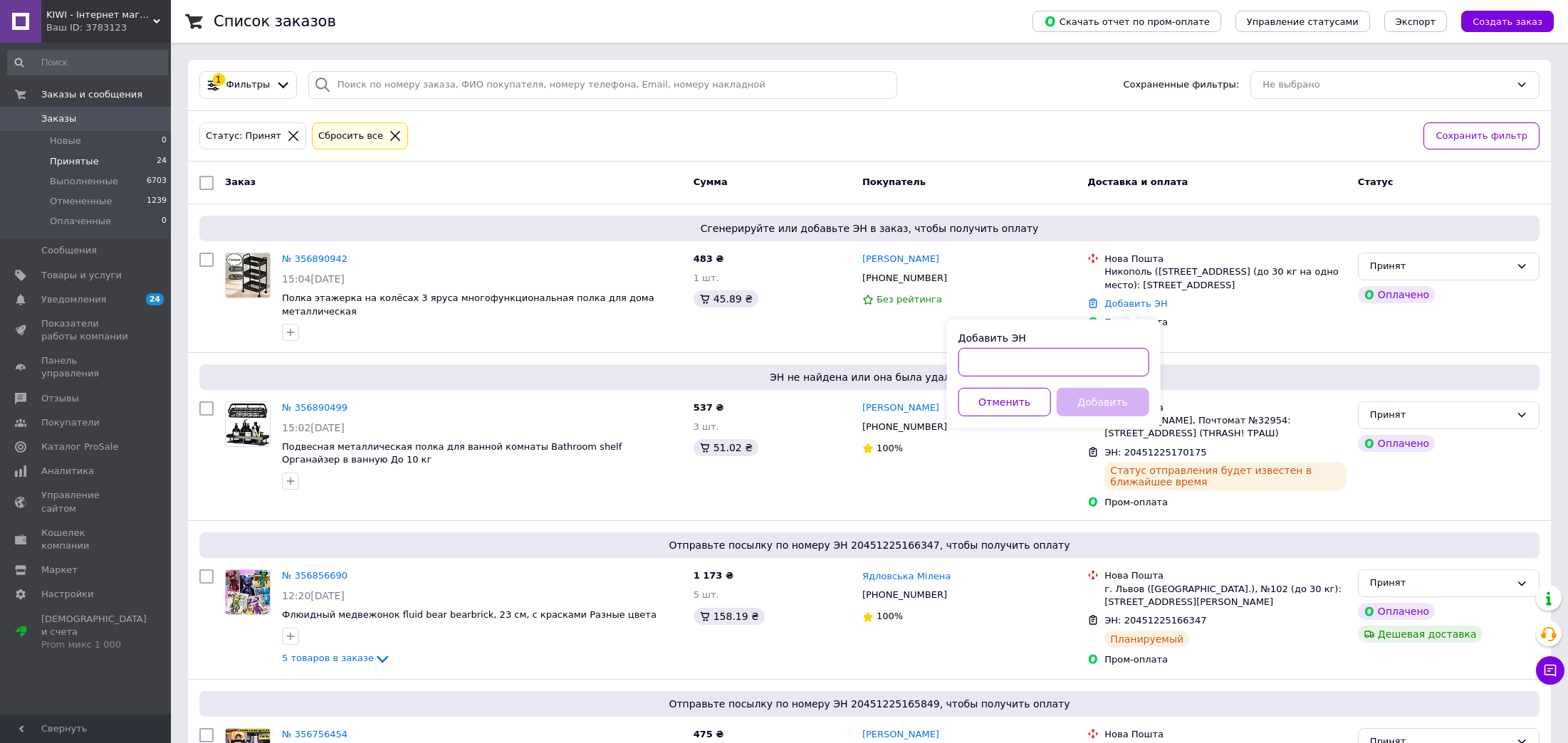
click at [1076, 359] on input "Добавить ЭН" at bounding box center [1053, 362] width 191 height 28
paste input "20451225170885"
type input "20451225170885"
click at [1081, 402] on button "Добавить" at bounding box center [1102, 402] width 93 height 28
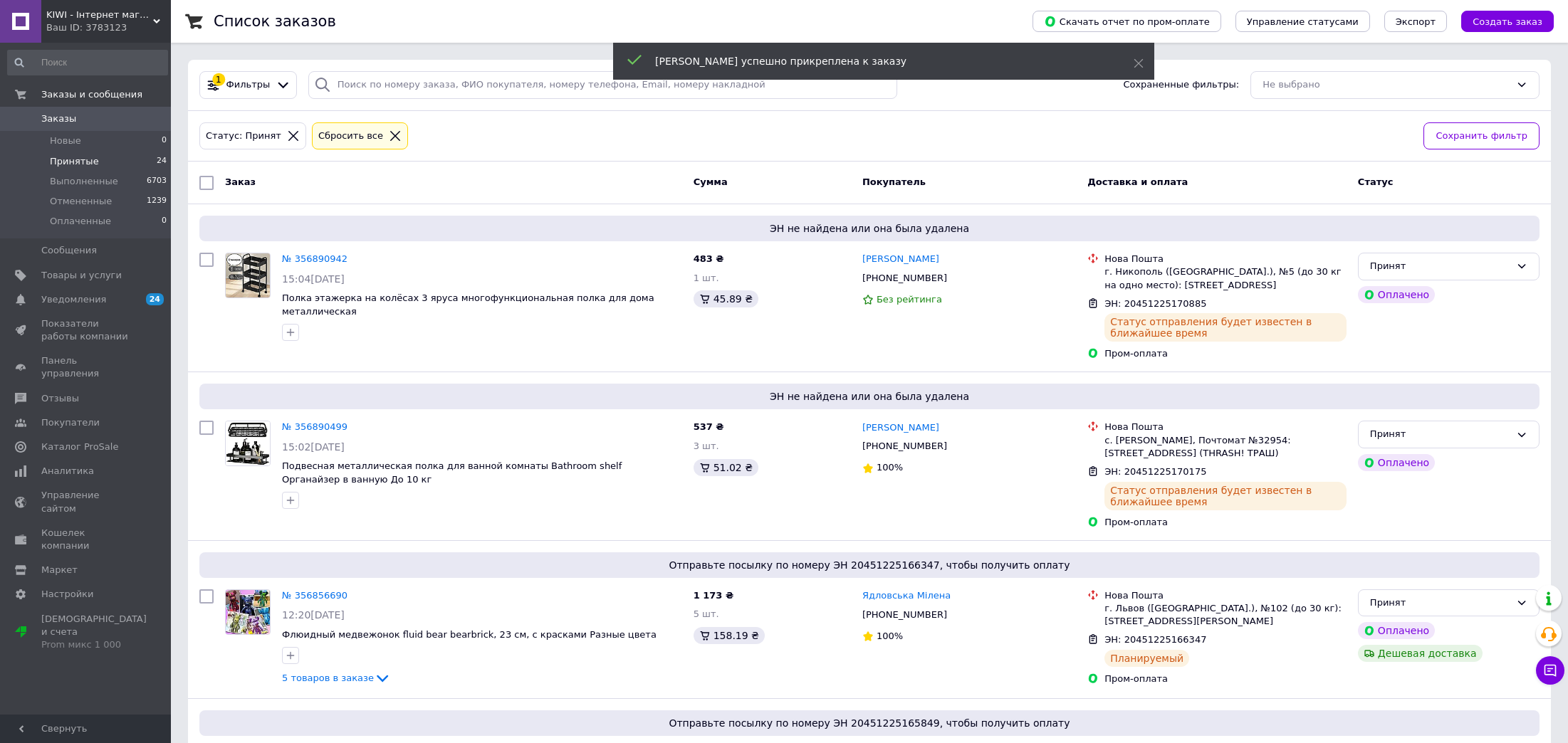
click at [114, 116] on span "Заказы" at bounding box center [87, 119] width 91 height 13
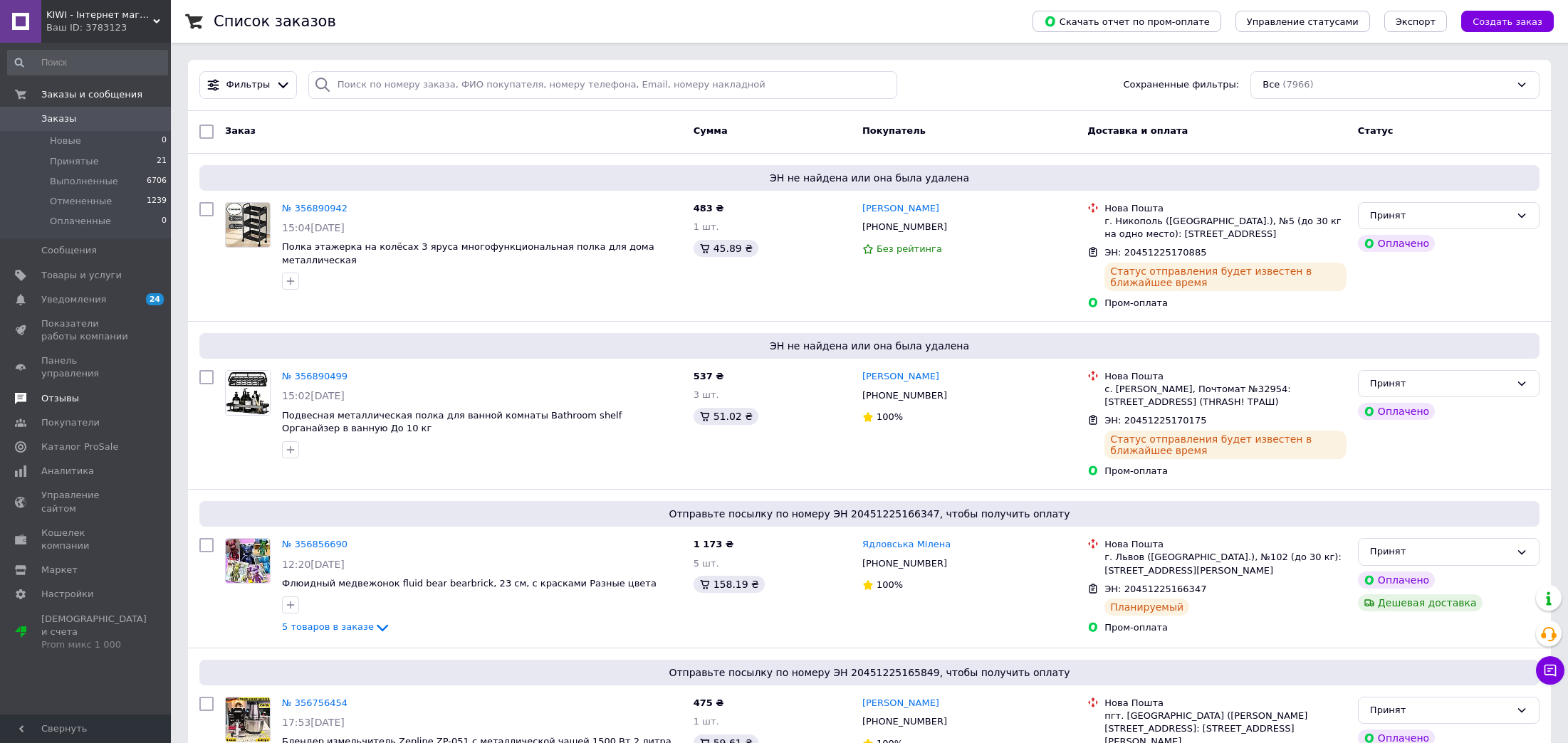
click at [89, 392] on span "Отзывы" at bounding box center [87, 398] width 91 height 13
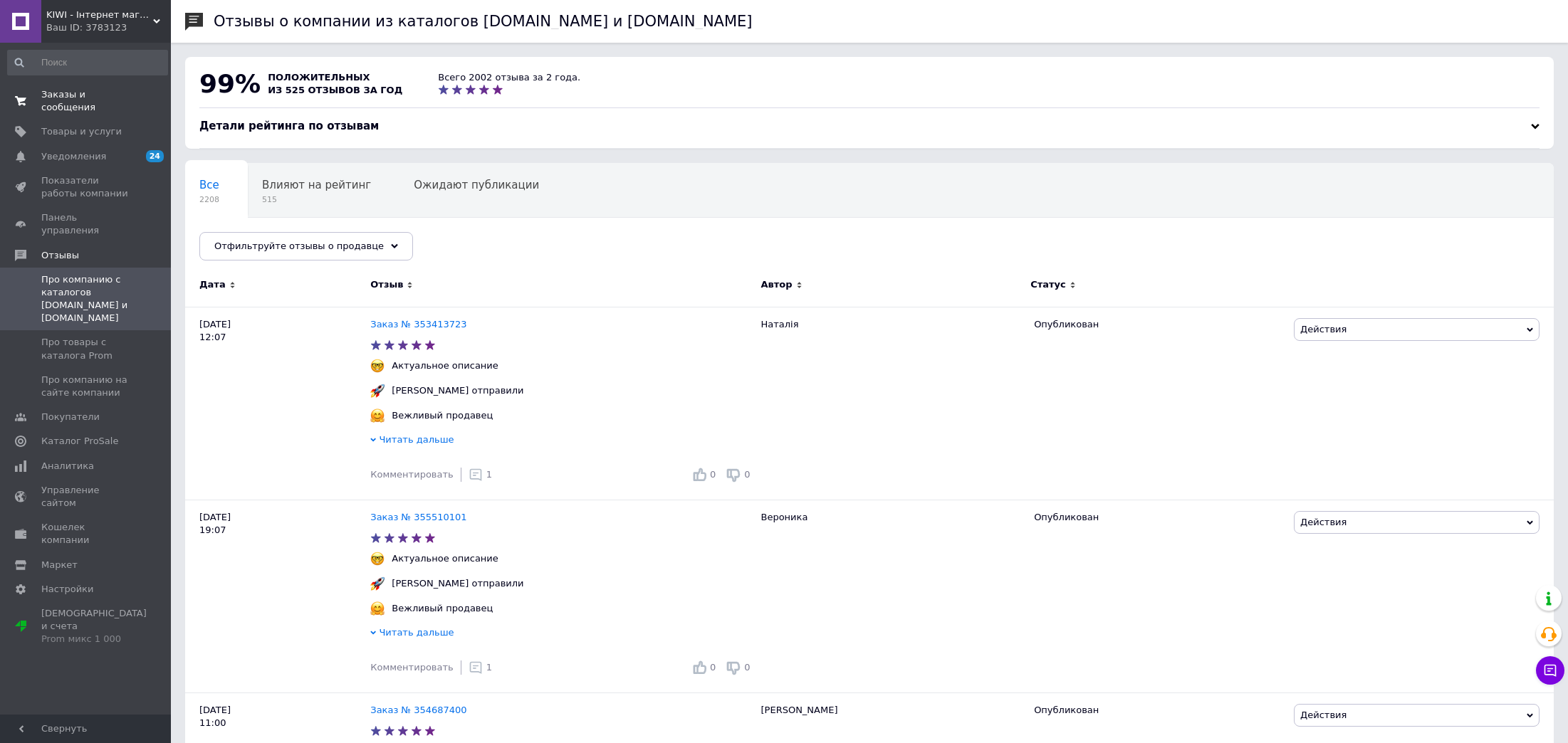
click at [124, 94] on span "Заказы и сообщения" at bounding box center [87, 100] width 91 height 25
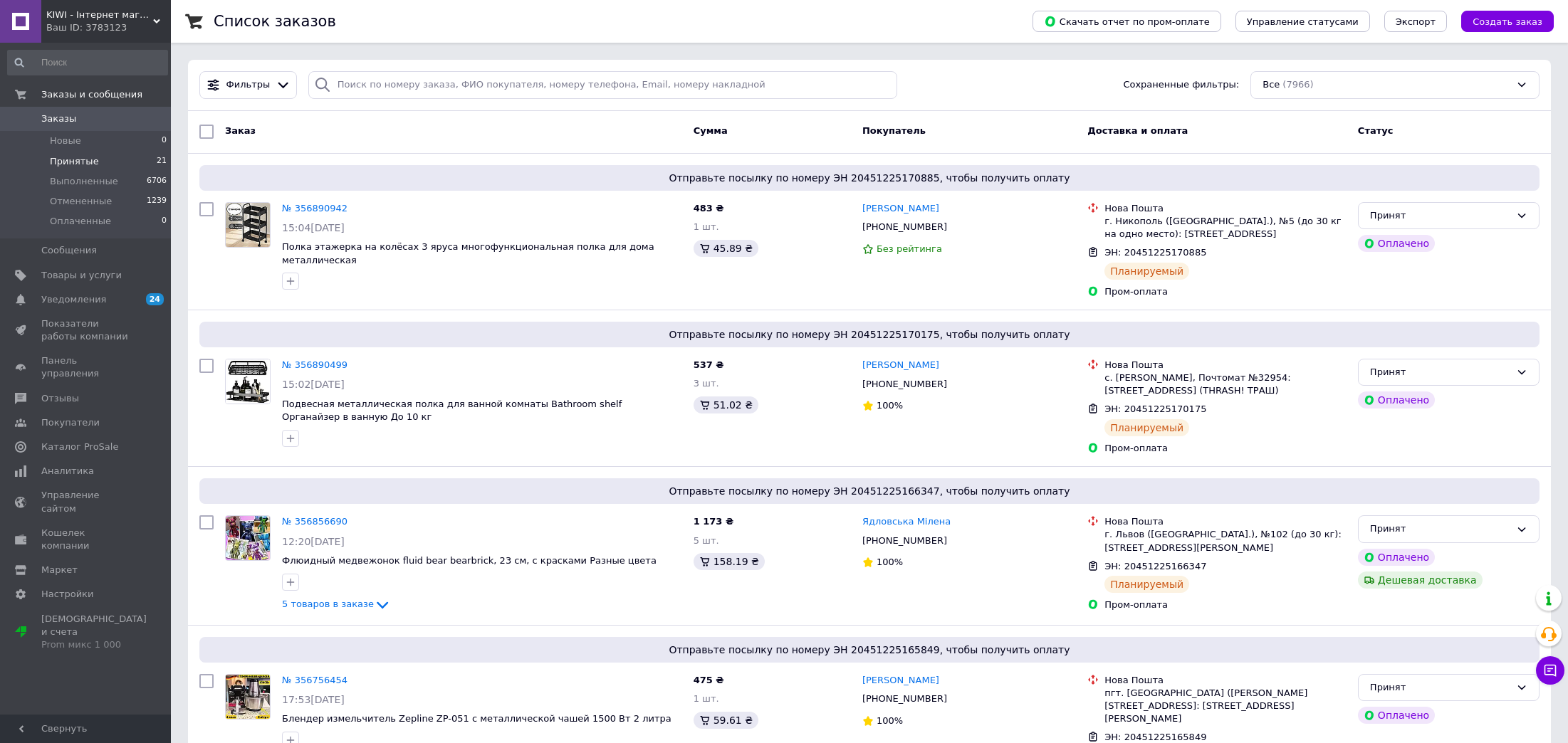
click at [110, 166] on li "Принятые 21" at bounding box center [87, 162] width 175 height 20
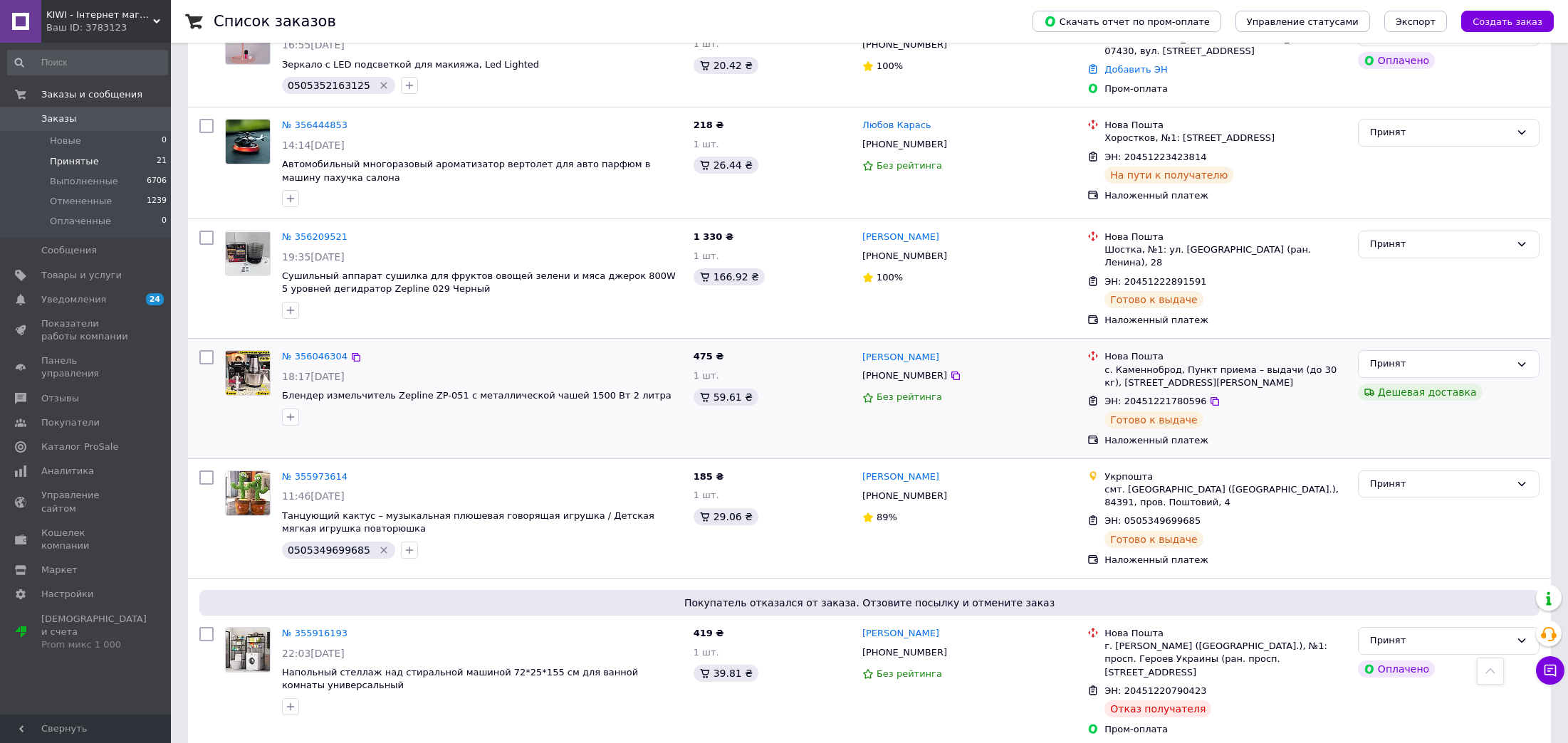
scroll to position [2092, 0]
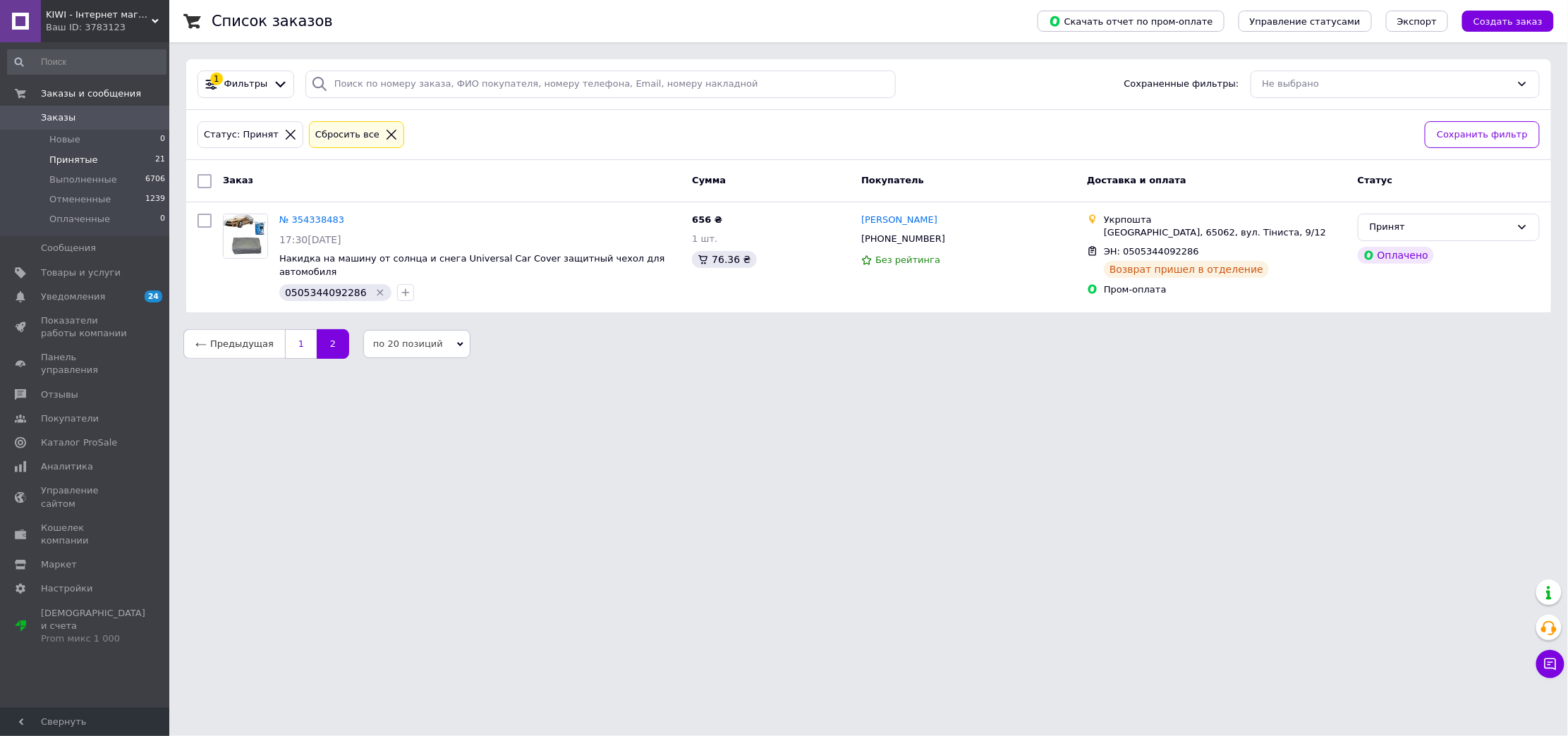
click at [292, 342] on link "1" at bounding box center [301, 343] width 32 height 30
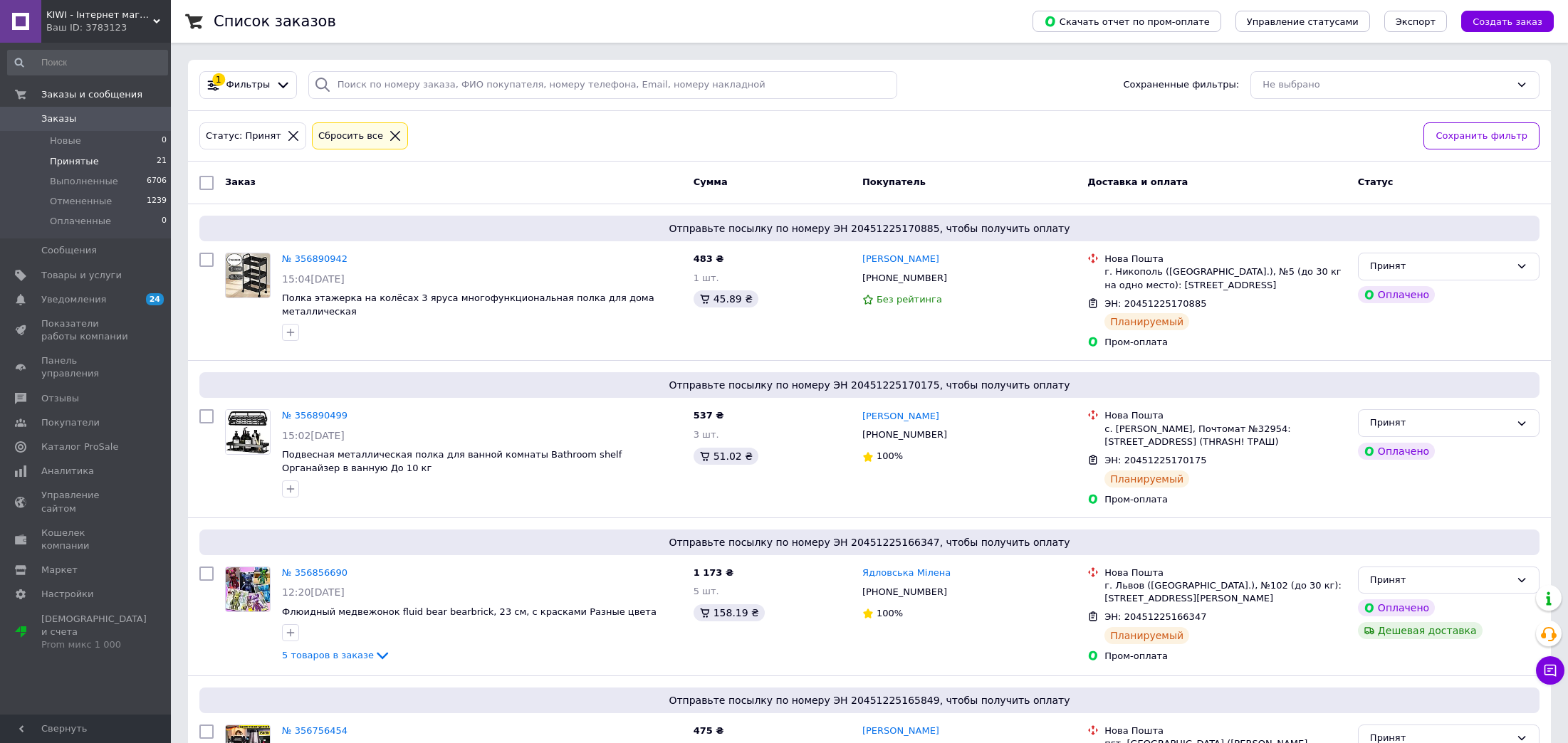
click at [93, 126] on link "Заказы 0" at bounding box center [87, 119] width 175 height 25
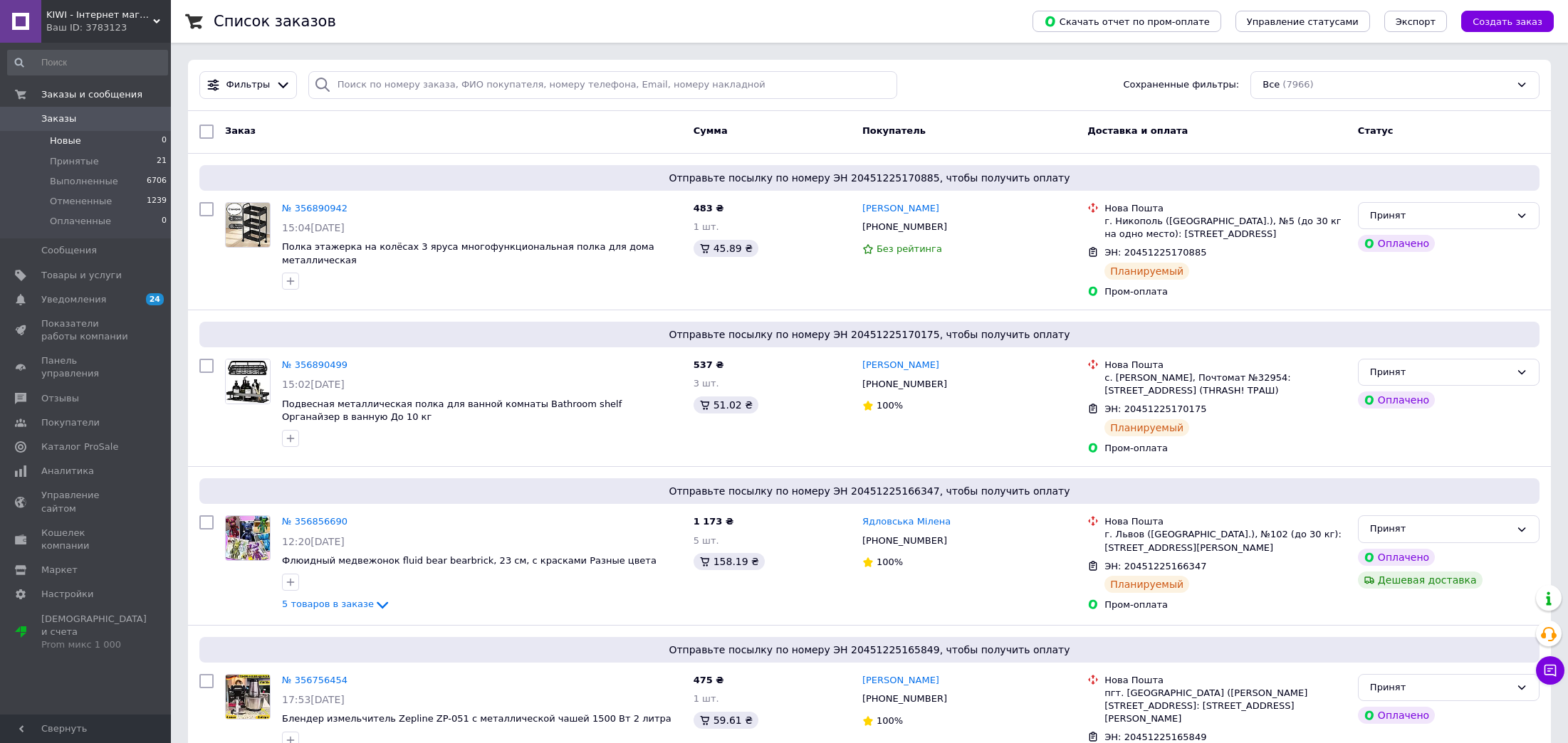
click at [113, 147] on li "Новые 0" at bounding box center [87, 141] width 175 height 20
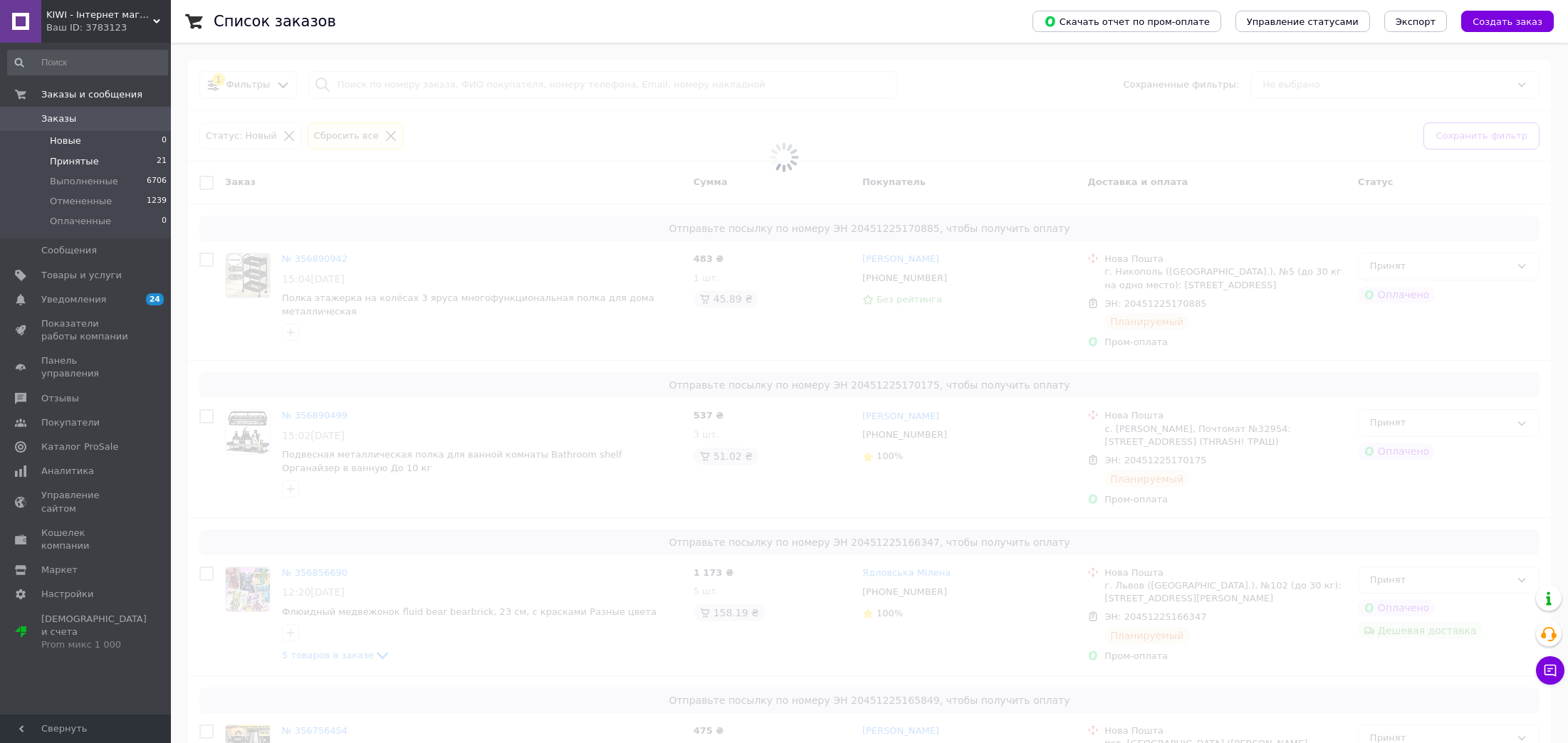
click at [111, 153] on li "Принятые 21" at bounding box center [87, 162] width 175 height 20
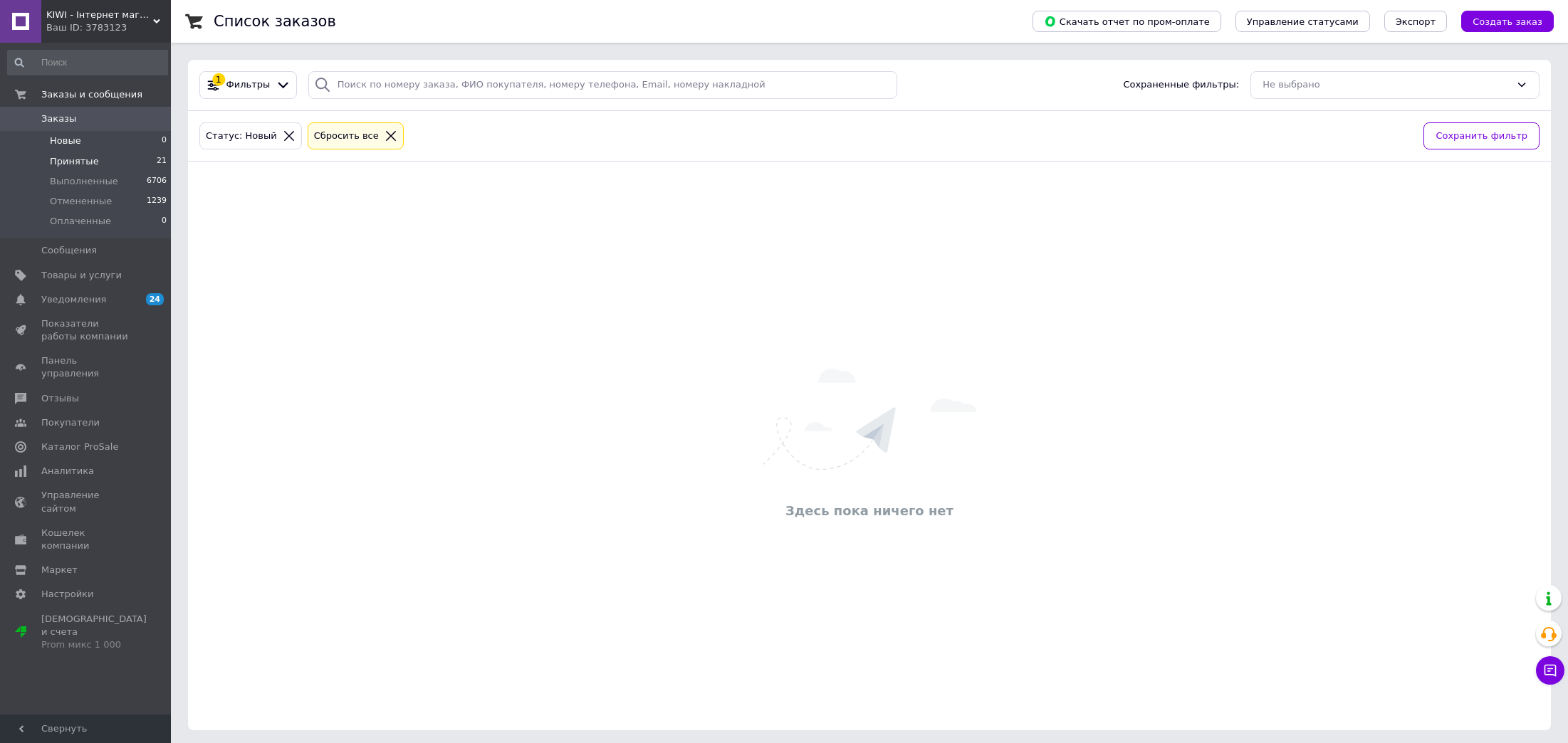
click at [111, 153] on li "Принятые 21" at bounding box center [87, 162] width 175 height 20
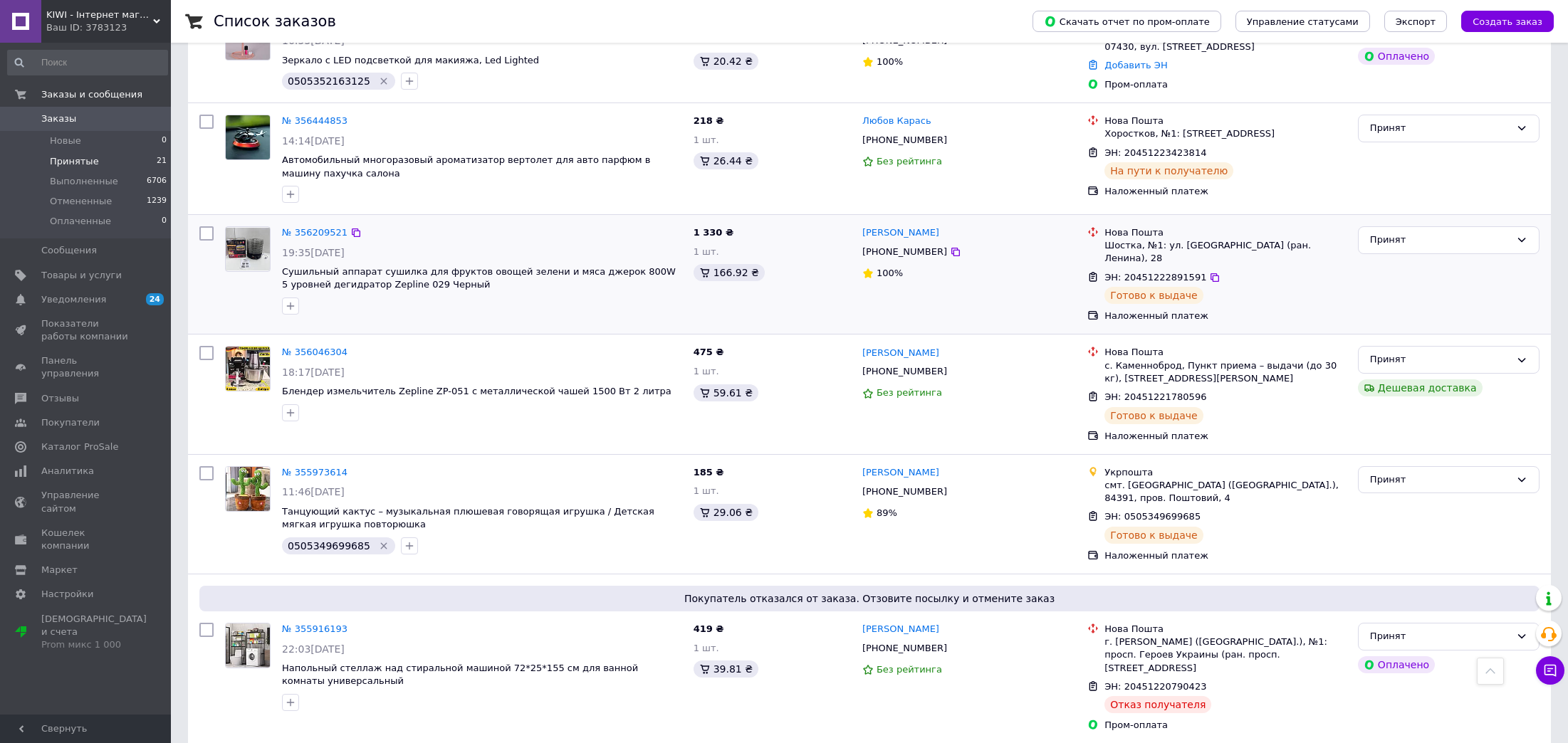
scroll to position [2092, 0]
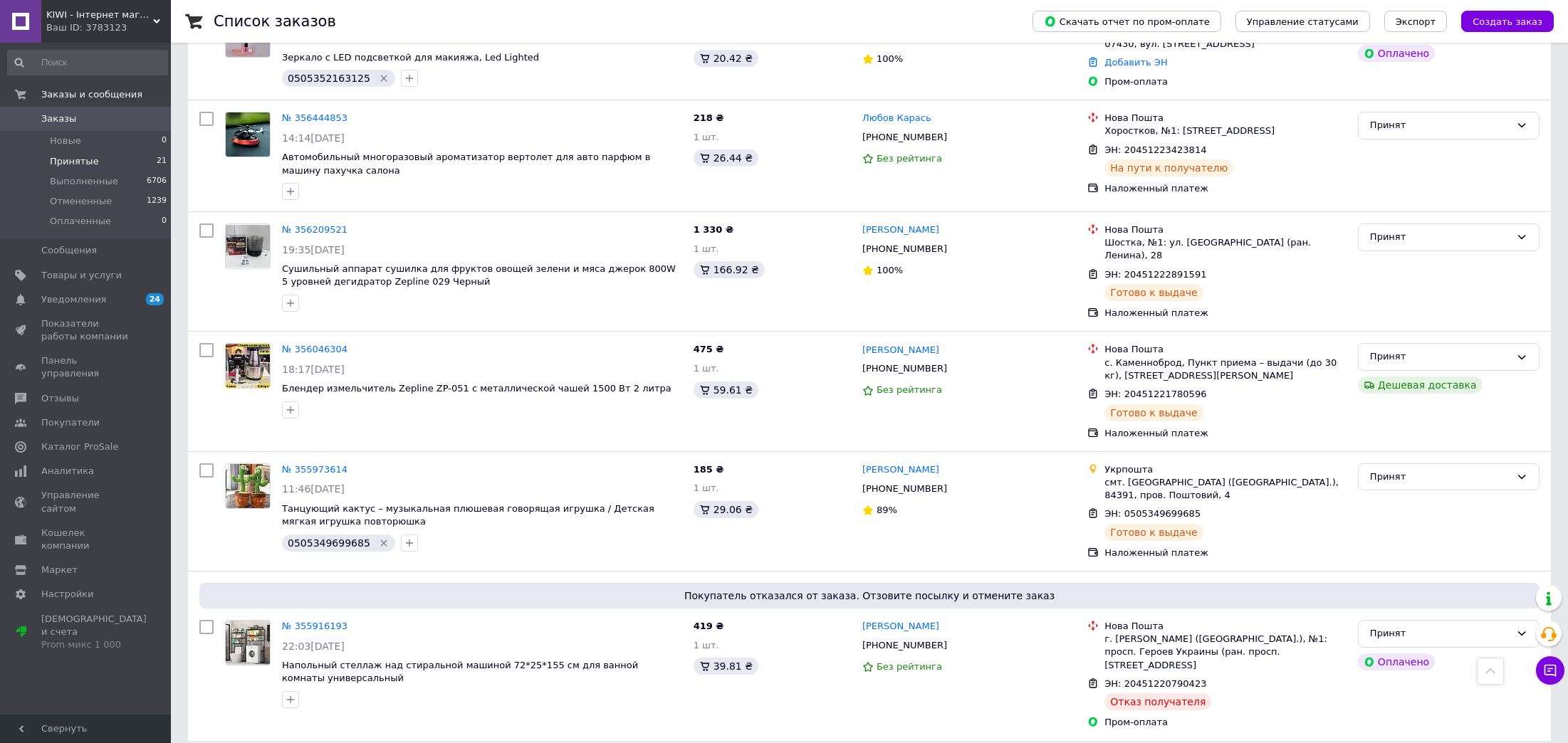
click at [97, 119] on span "Заказы" at bounding box center [87, 119] width 91 height 13
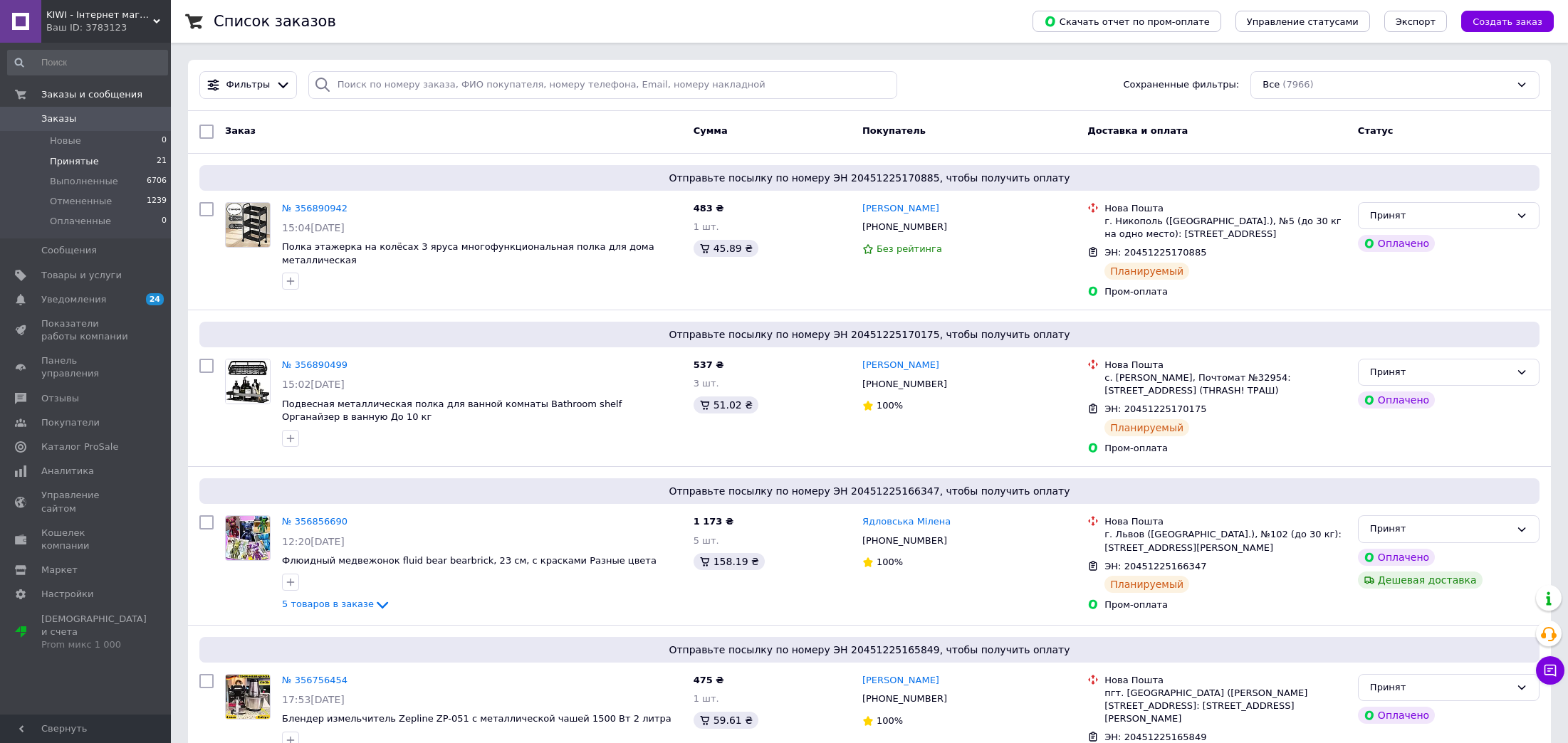
click at [117, 159] on li "Принятые 21" at bounding box center [87, 162] width 175 height 20
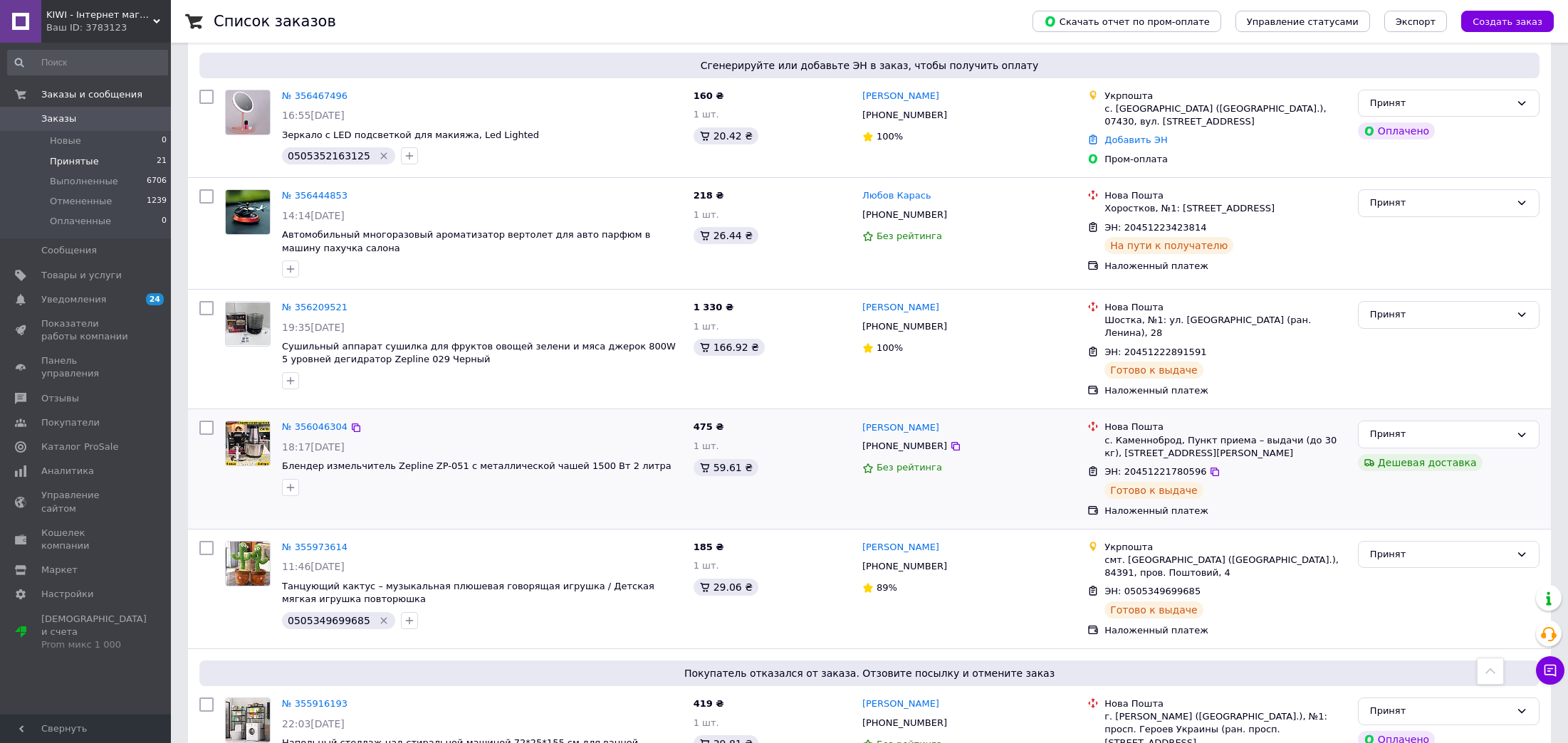
scroll to position [2092, 0]
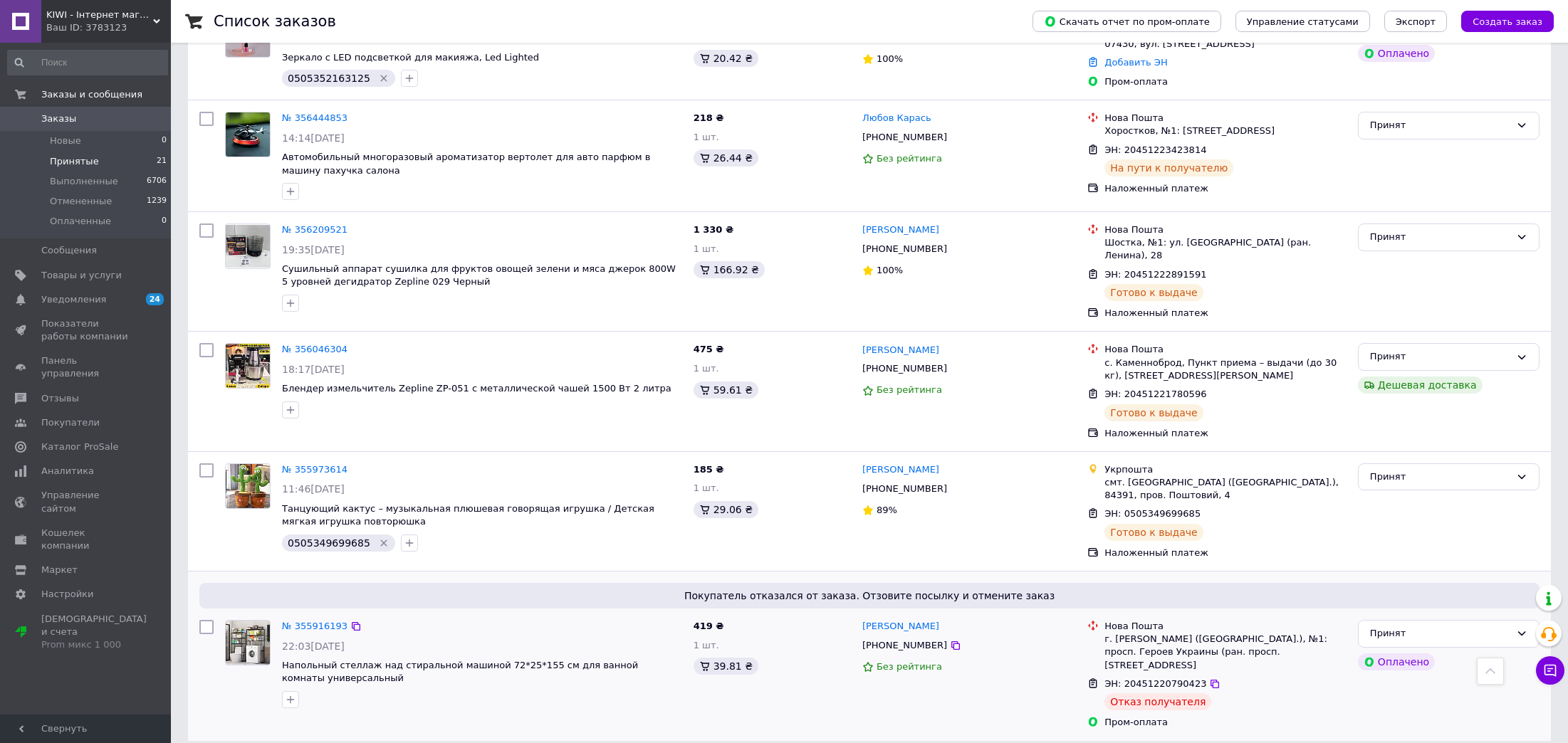
click at [319, 619] on div "№ 355916193" at bounding box center [315, 626] width 68 height 16
click at [313, 620] on link "№ 355916193" at bounding box center [315, 626] width 65 height 11
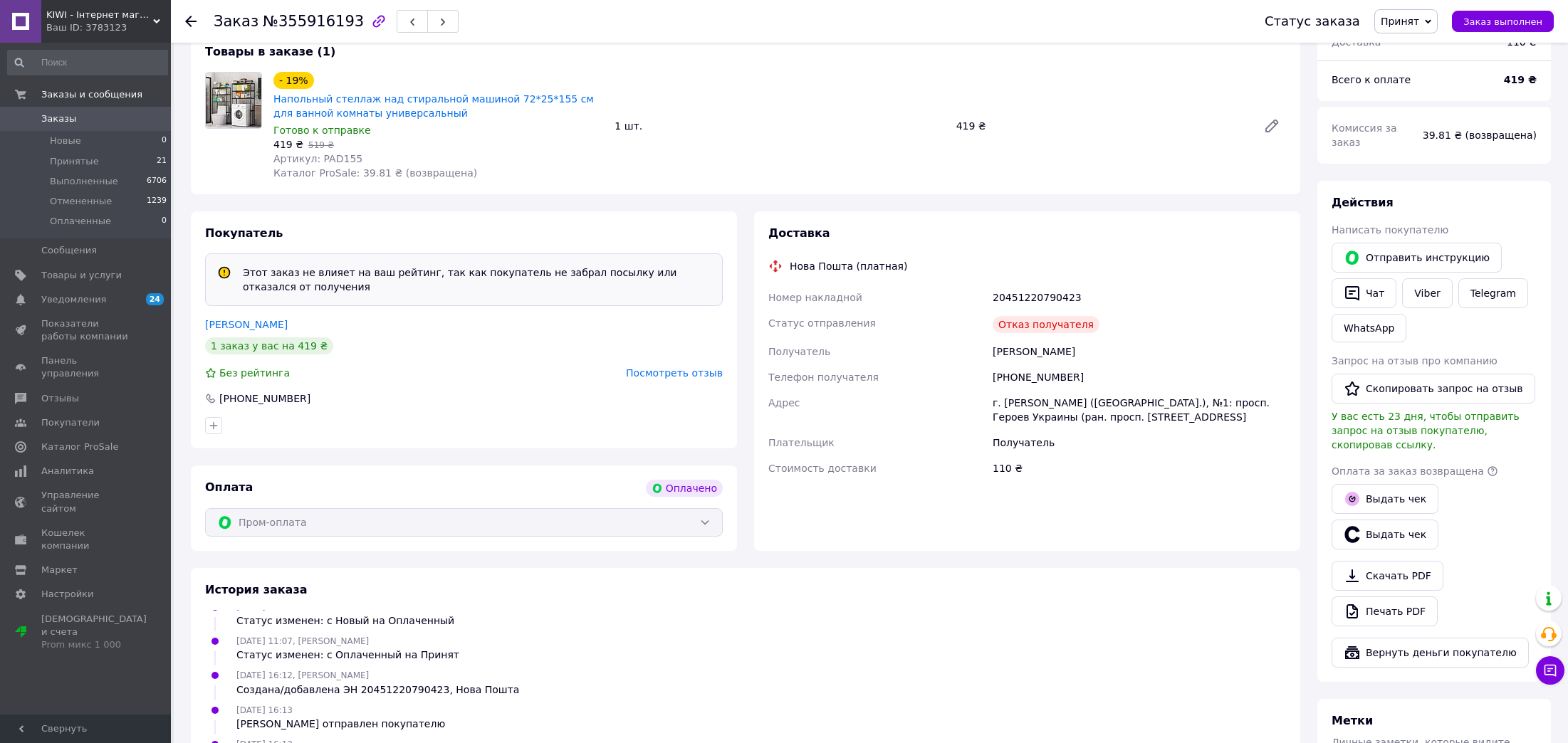
scroll to position [533, 0]
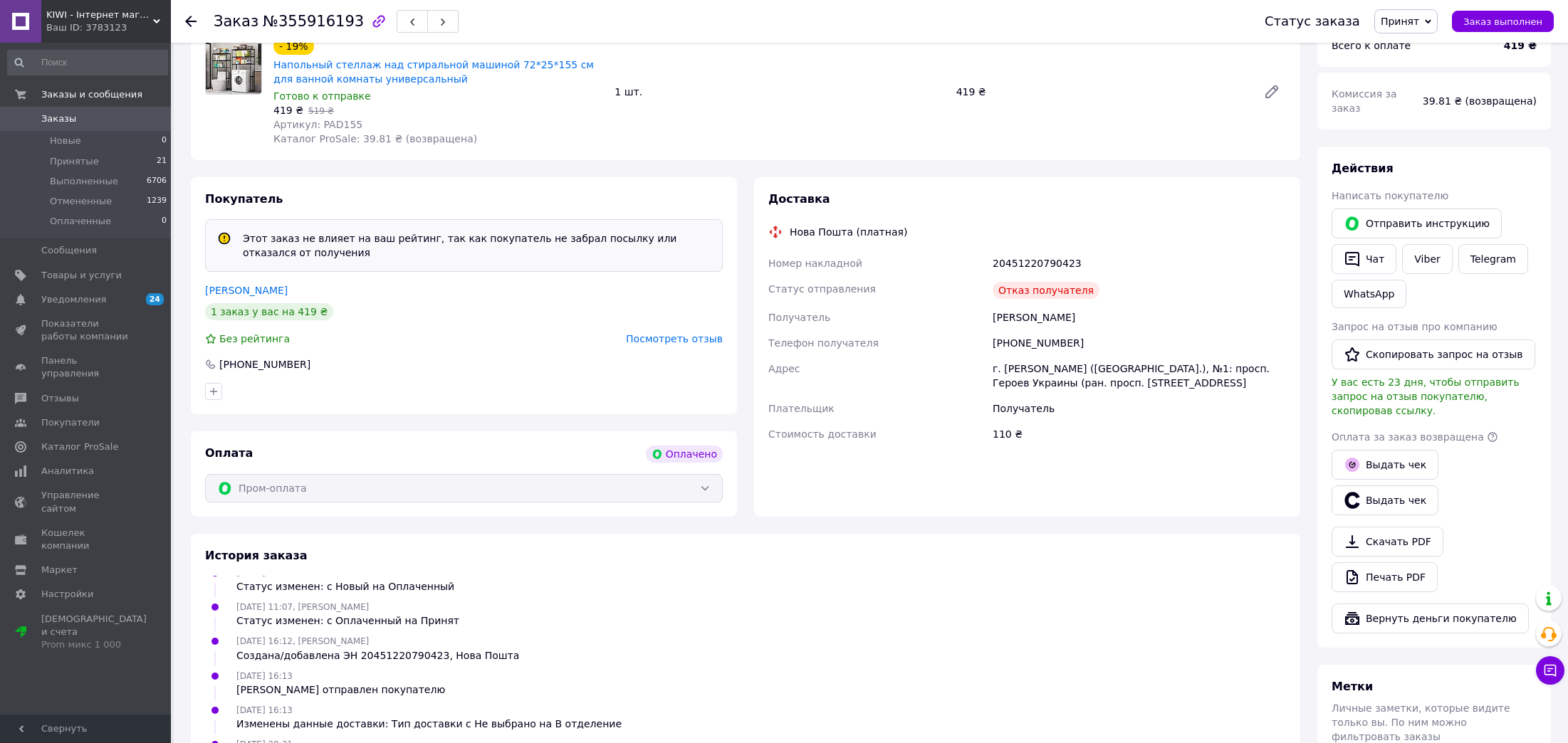
click at [344, 122] on span "Артикул: PAD155" at bounding box center [318, 124] width 89 height 12
click at [344, 121] on span "Артикул: PAD155" at bounding box center [318, 124] width 89 height 12
copy span "PAD155"
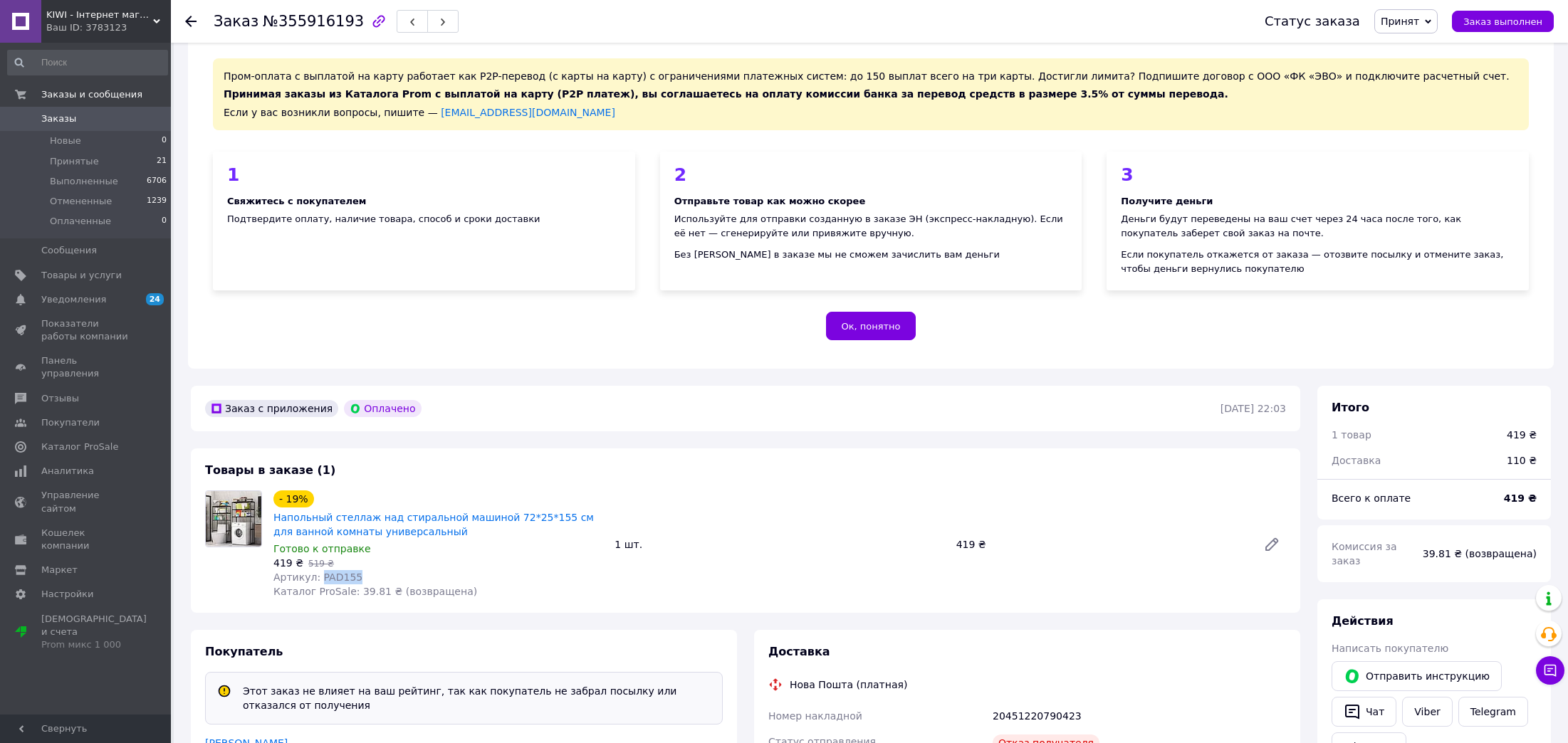
scroll to position [0, 0]
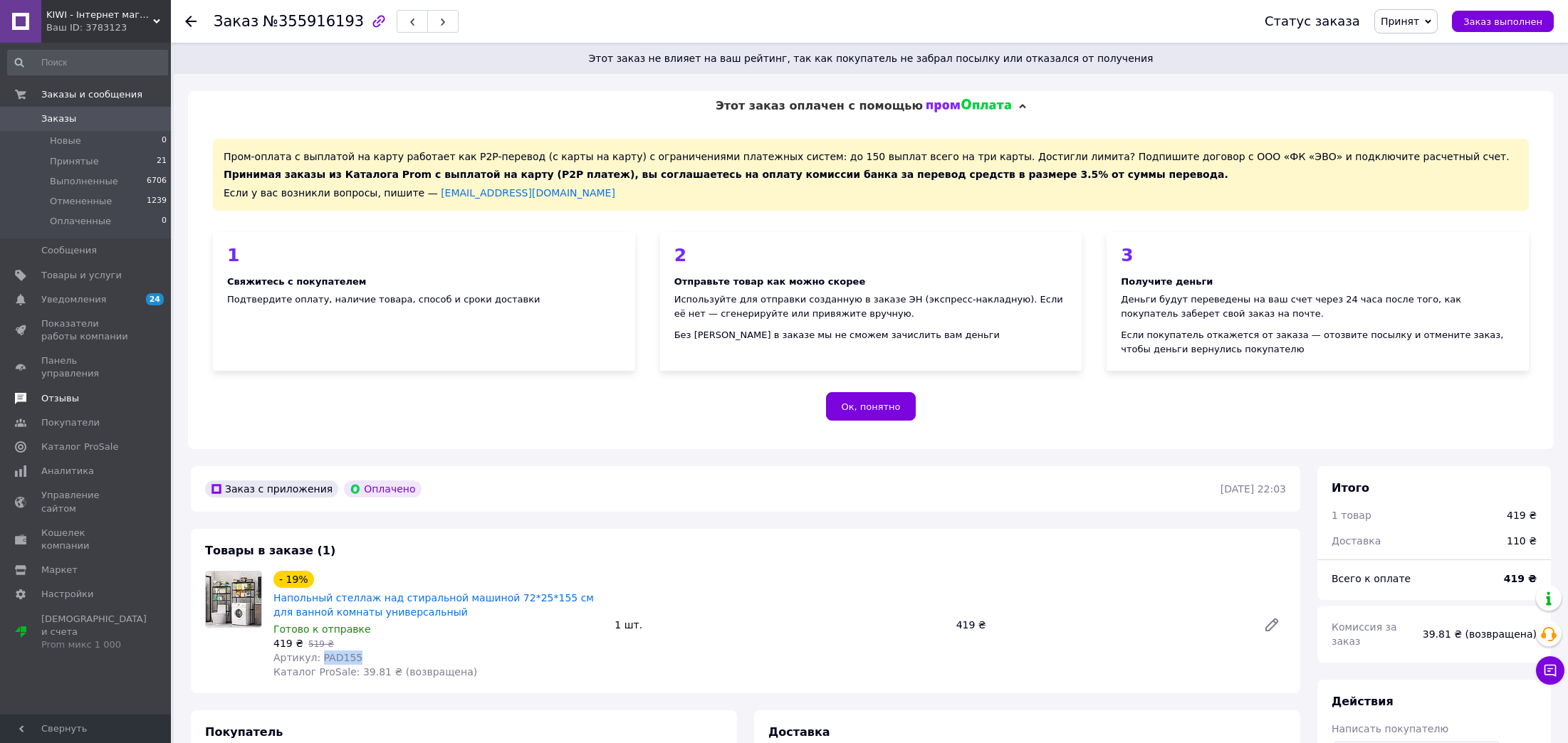
click at [75, 392] on span "Отзывы" at bounding box center [87, 398] width 91 height 13
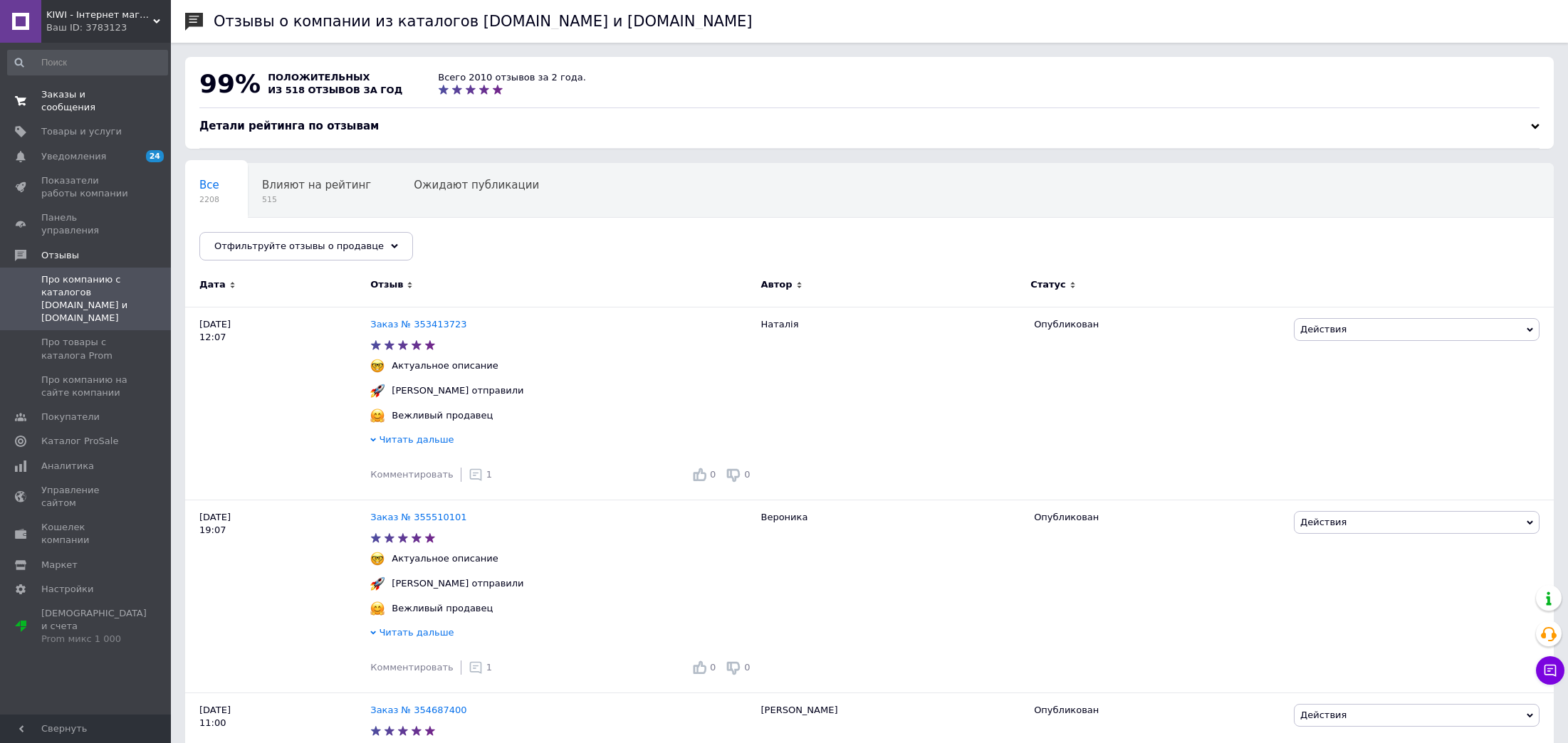
click at [124, 97] on span "Заказы и сообщения" at bounding box center [87, 100] width 91 height 25
